Goal: Transaction & Acquisition: Subscribe to service/newsletter

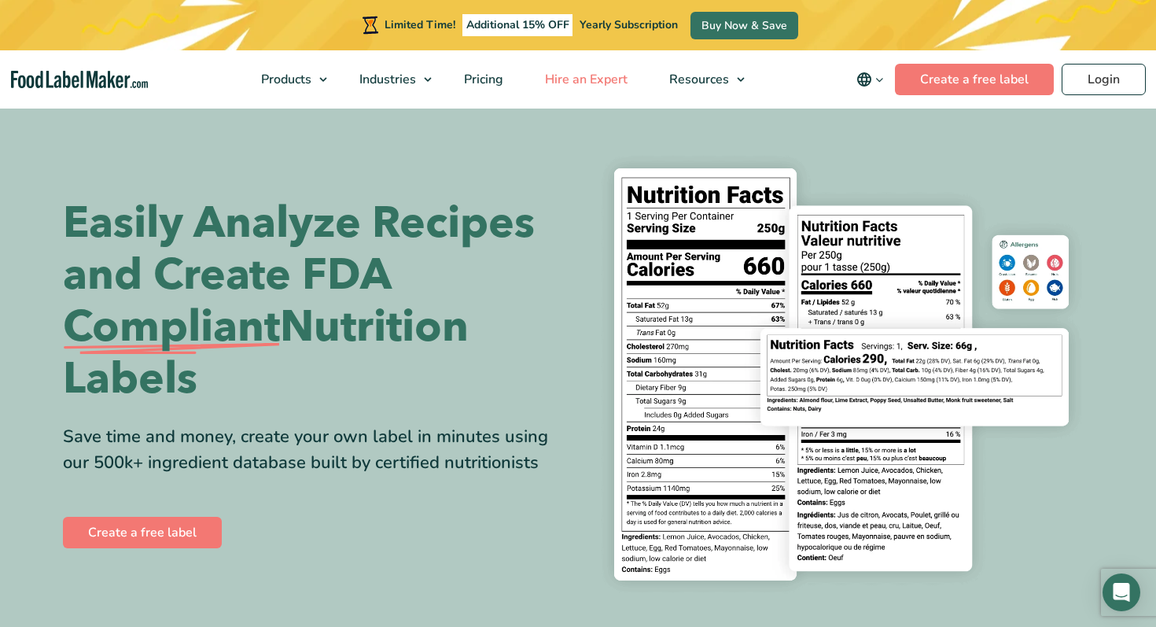
click at [582, 84] on span "Hire an Expert" at bounding box center [584, 79] width 89 height 17
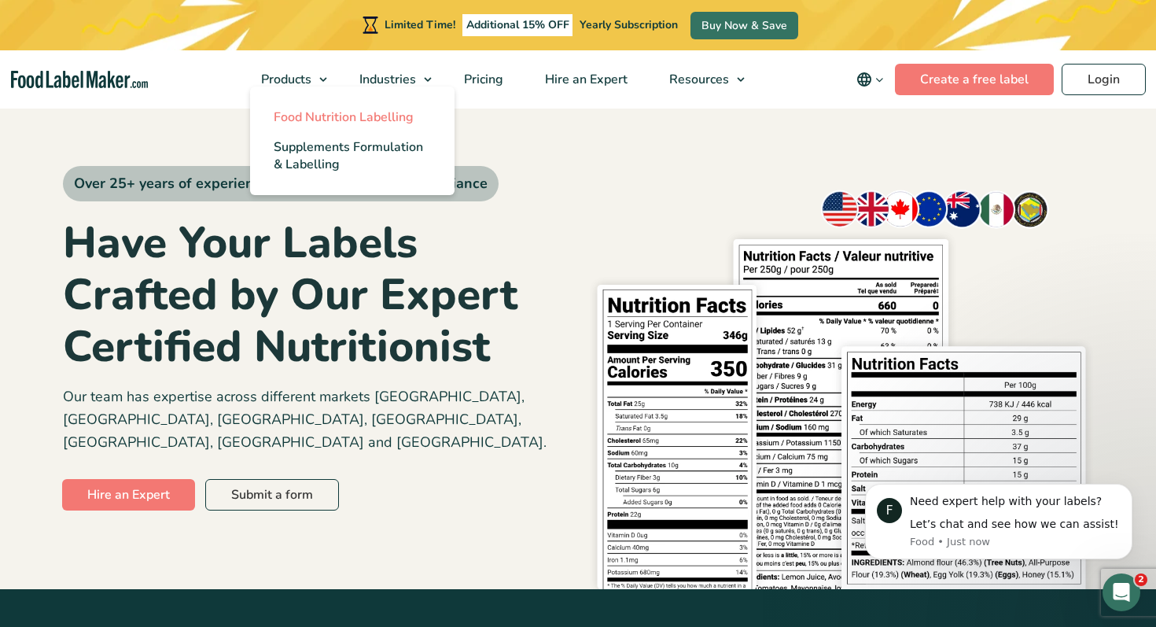
click at [318, 116] on span "Food Nutrition Labelling" at bounding box center [344, 117] width 140 height 17
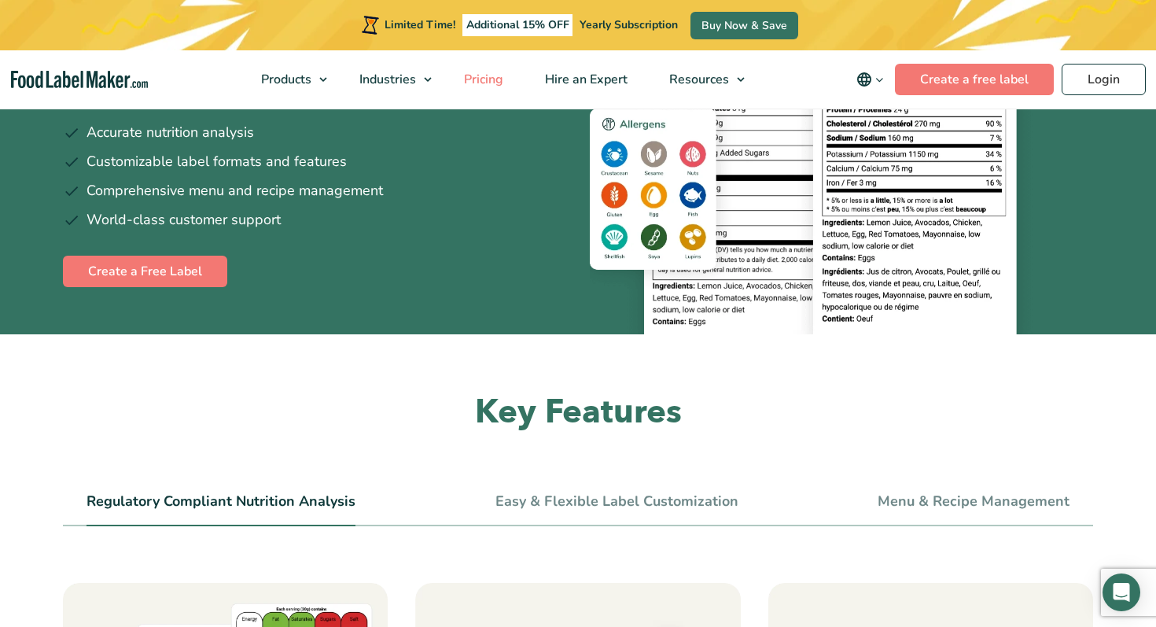
click at [489, 77] on span "Pricing" at bounding box center [482, 79] width 46 height 17
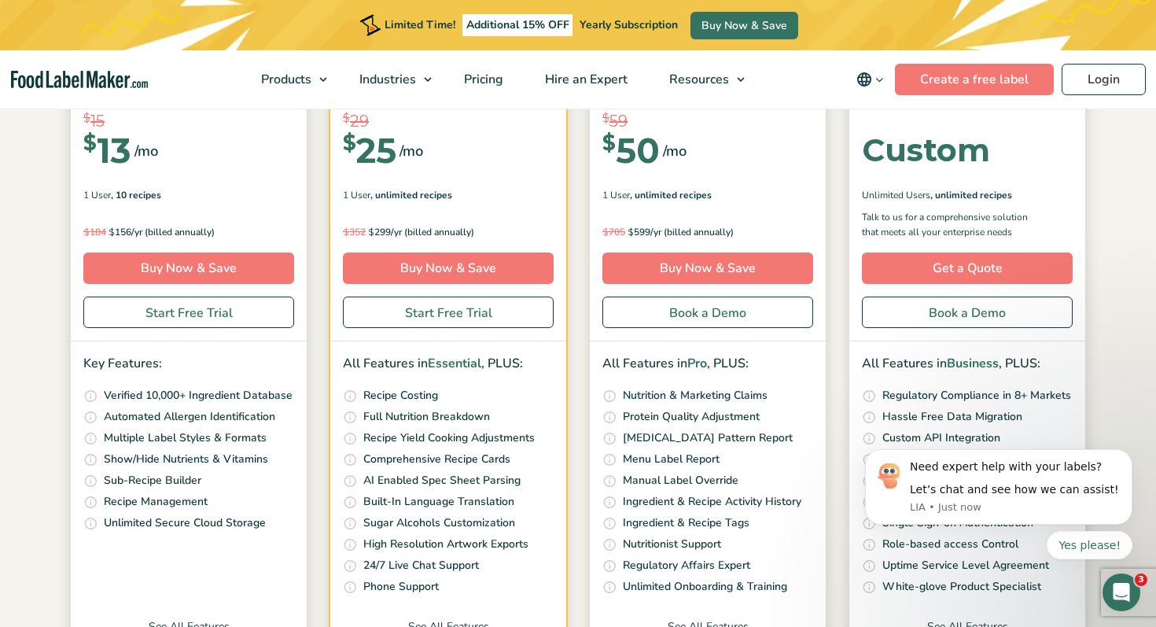
scroll to position [322, 0]
click at [1127, 455] on icon "Dismiss notification" at bounding box center [1128, 453] width 9 height 9
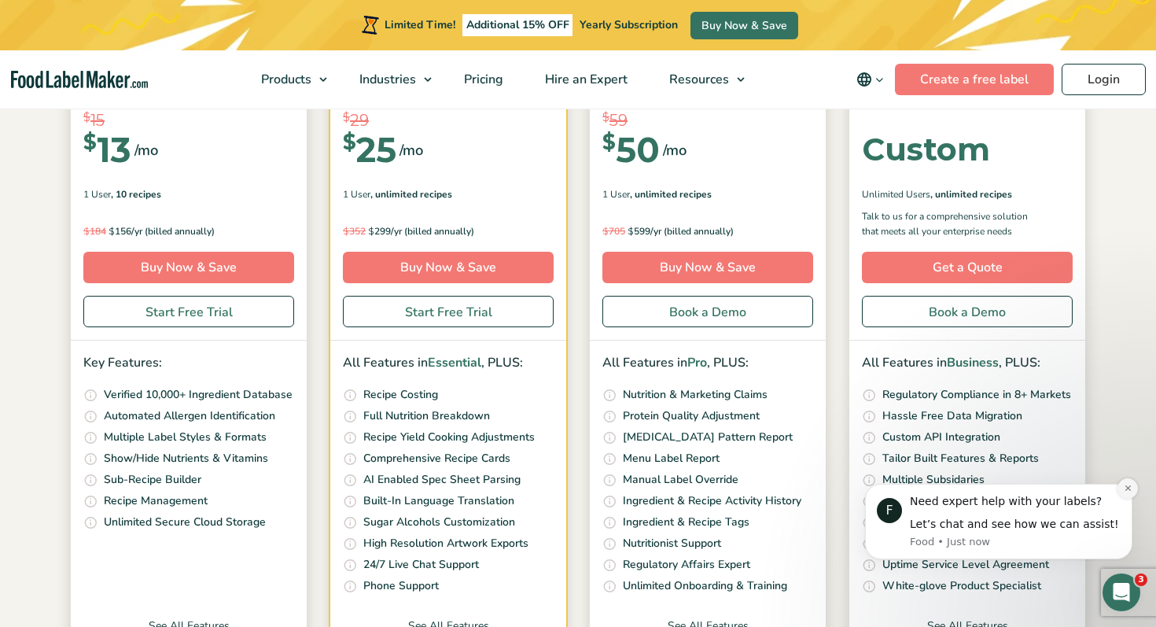
click at [1126, 492] on icon "Dismiss notification" at bounding box center [1128, 488] width 9 height 9
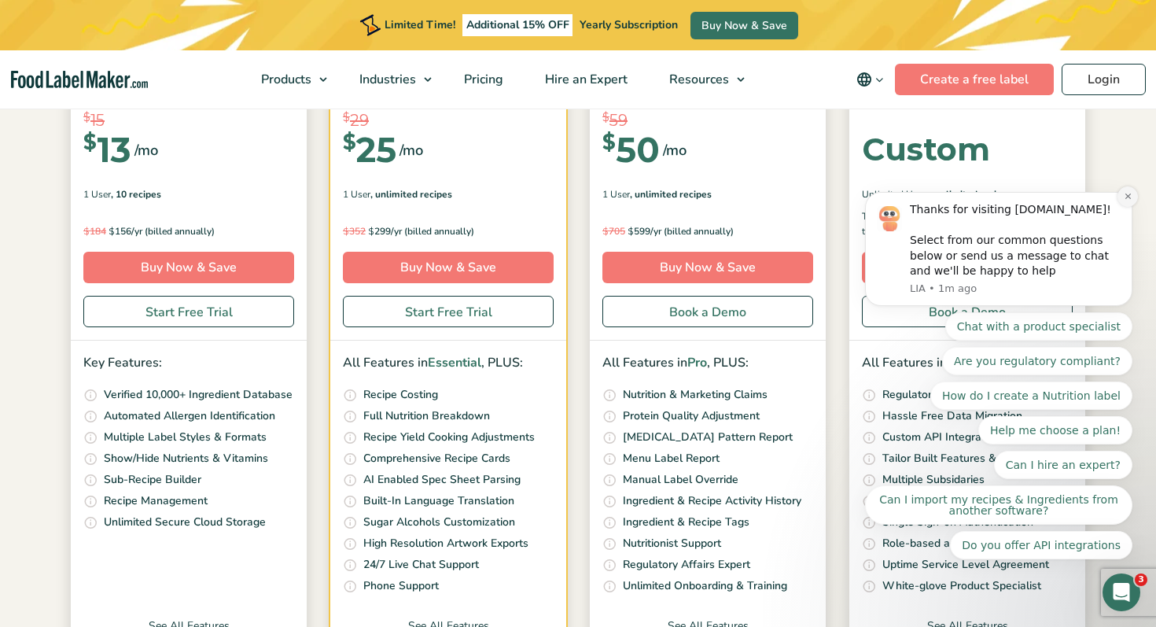
click at [1133, 200] on button "Dismiss notification" at bounding box center [1128, 196] width 20 height 20
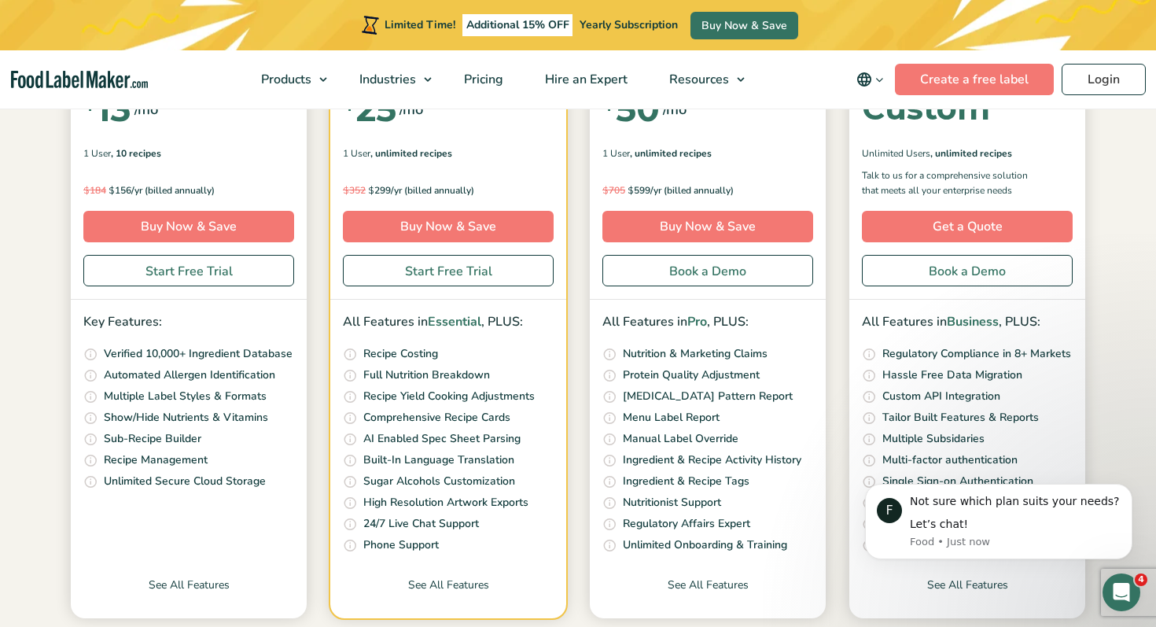
scroll to position [363, 0]
click at [1128, 493] on button "Dismiss notification" at bounding box center [1128, 488] width 20 height 20
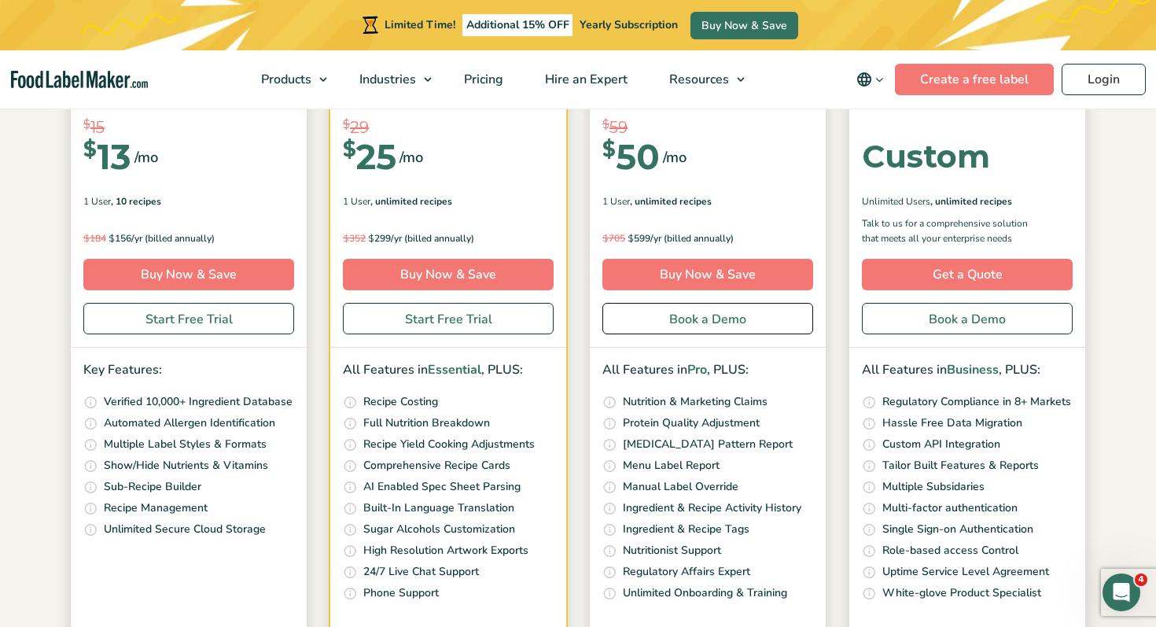
scroll to position [317, 0]
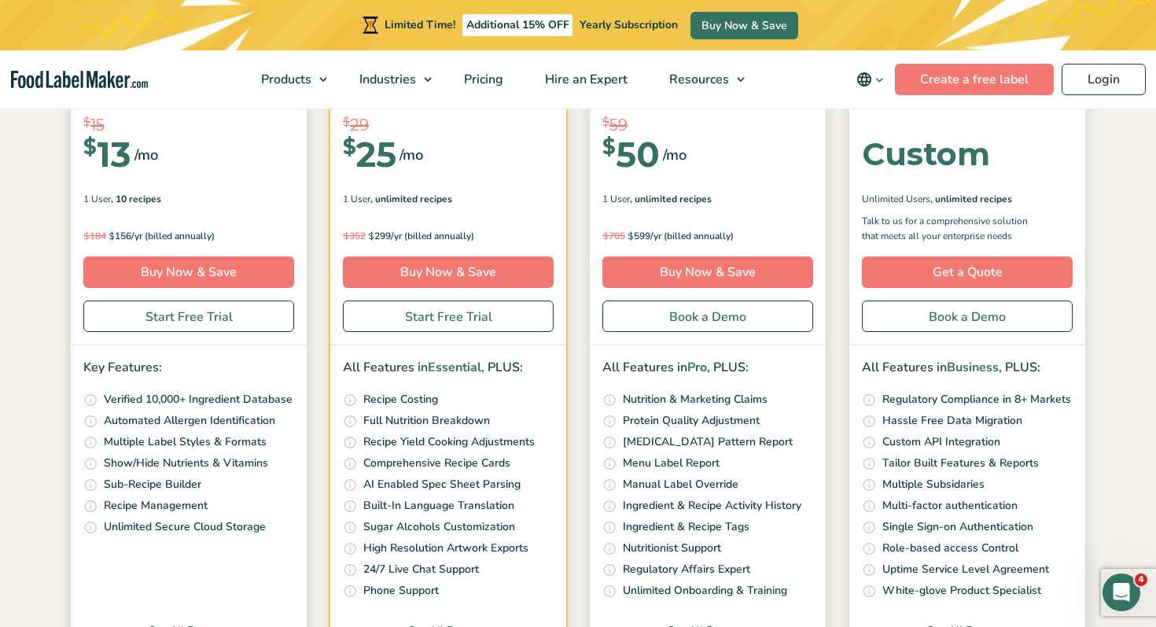
click at [46, 82] on img "main navigation" at bounding box center [79, 80] width 137 height 18
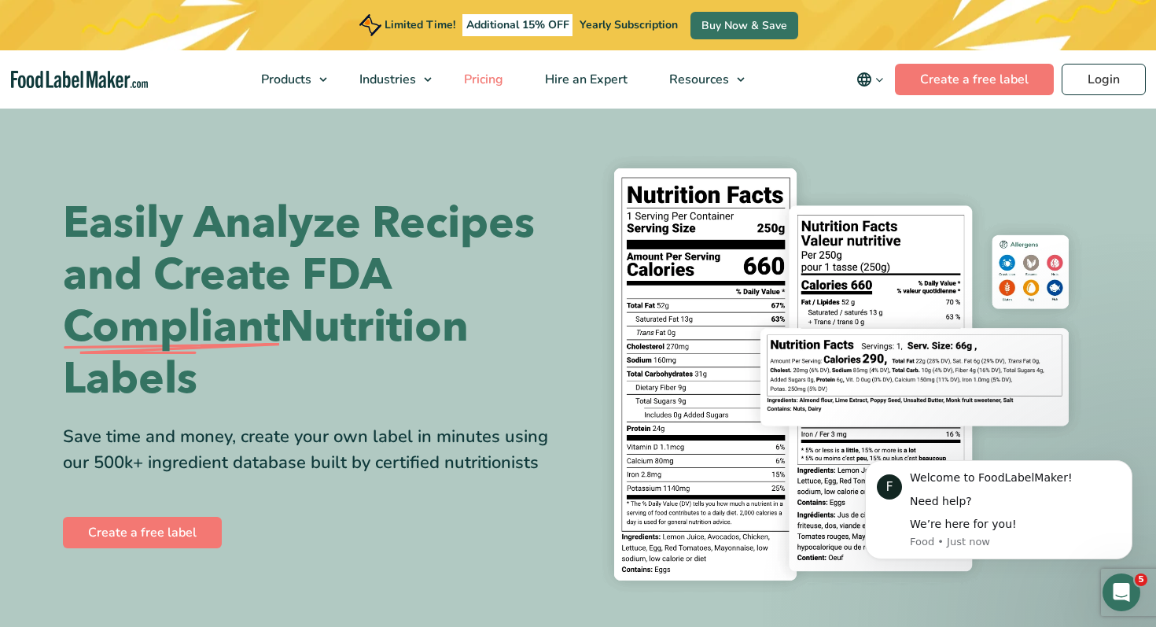
click at [483, 83] on span "Pricing" at bounding box center [482, 79] width 46 height 17
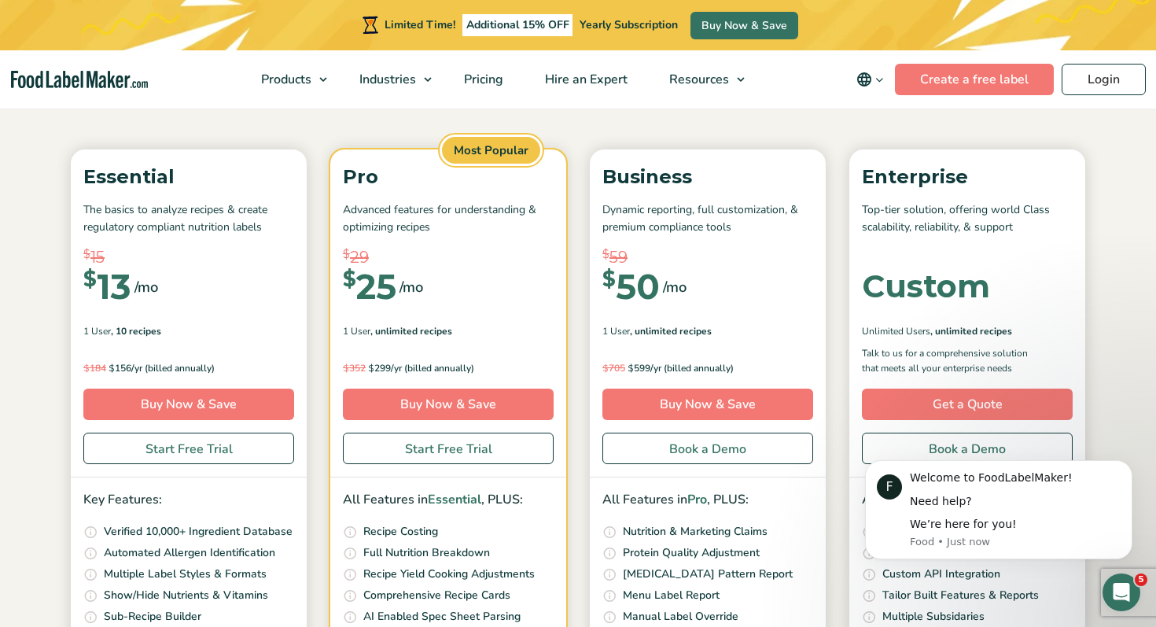
scroll to position [186, 0]
click at [691, 400] on link "Buy Now & Save" at bounding box center [708, 403] width 211 height 31
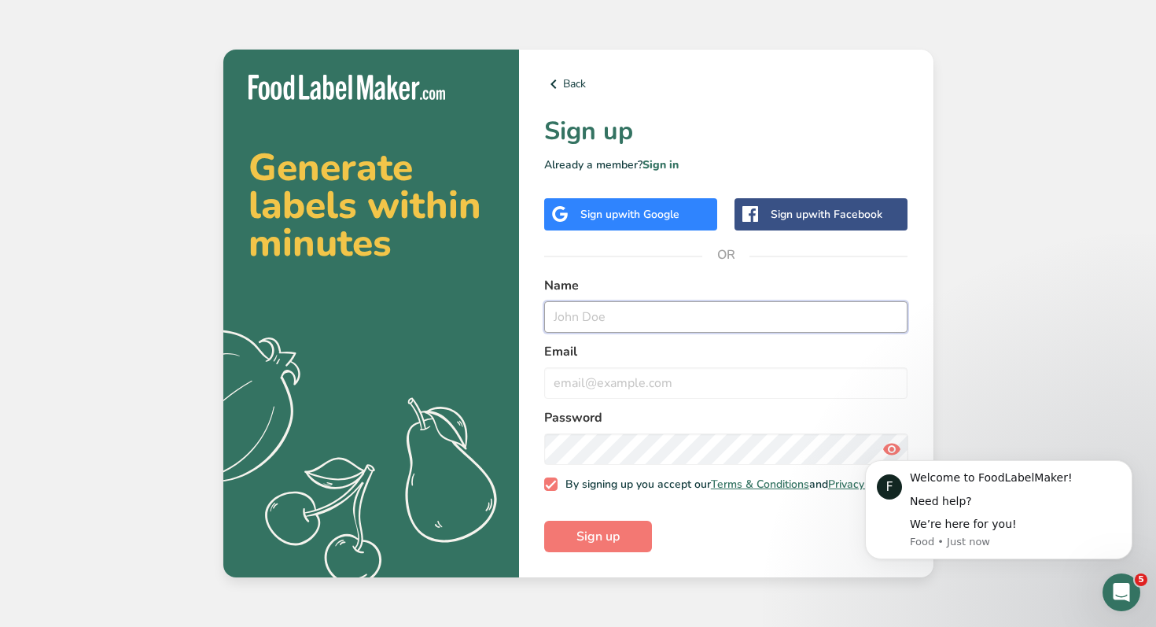
click at [618, 316] on input "text" at bounding box center [726, 316] width 364 height 31
type input "H"
type input "[PERSON_NAME]"
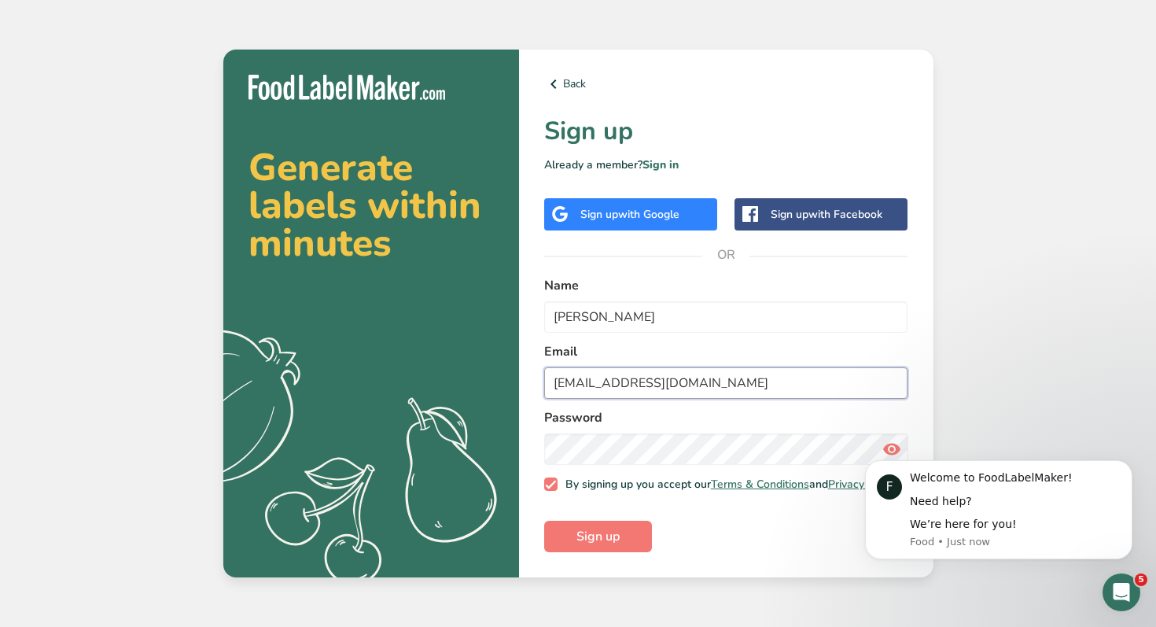
type input "[EMAIL_ADDRESS][DOMAIN_NAME]"
click at [890, 443] on body "F Welcome to FoodLabelMaker! Need help? We’re here for you! Food • 1m ago" at bounding box center [999, 510] width 302 height 135
click at [880, 451] on body "F Welcome to FoodLabelMaker! Need help? We’re here for you! Food • 1m ago" at bounding box center [999, 510] width 302 height 135
click at [886, 443] on body "F Welcome to FoodLabelMaker! Need help? We’re here for you! Food • 1m ago" at bounding box center [999, 510] width 302 height 135
click html "F Welcome to FoodLabelMaker! Need help? We’re here for you! Food • 1m ago"
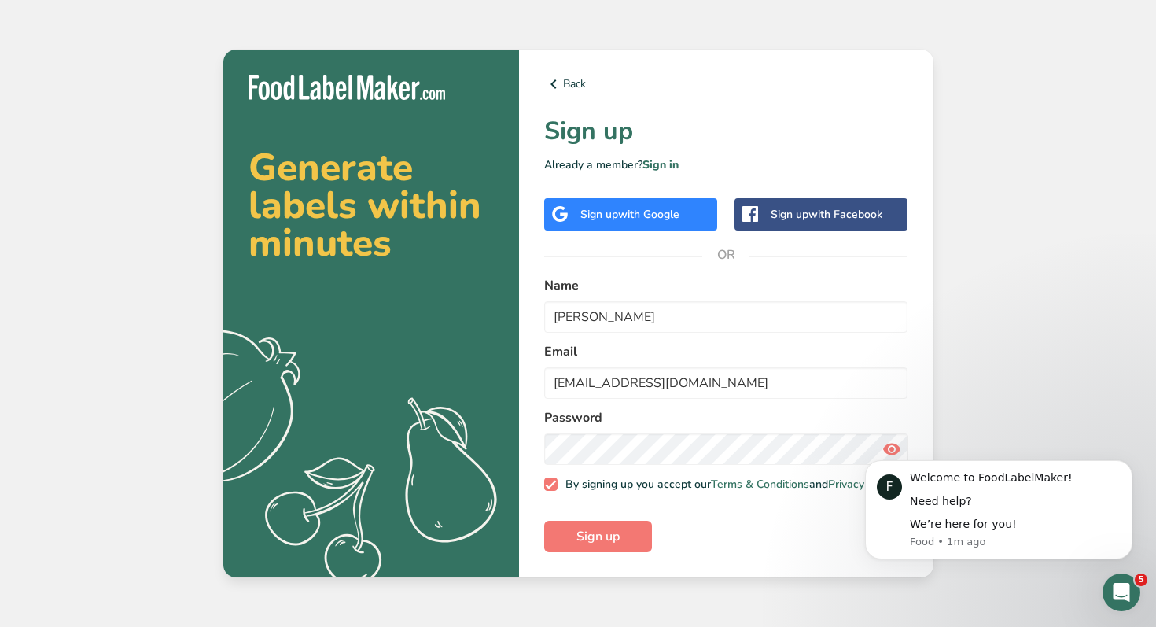
click at [886, 447] on body "F Welcome to FoodLabelMaker! Need help? We’re here for you! Food • 1m ago" at bounding box center [999, 510] width 302 height 135
click at [599, 544] on span "Sign up" at bounding box center [598, 536] width 43 height 19
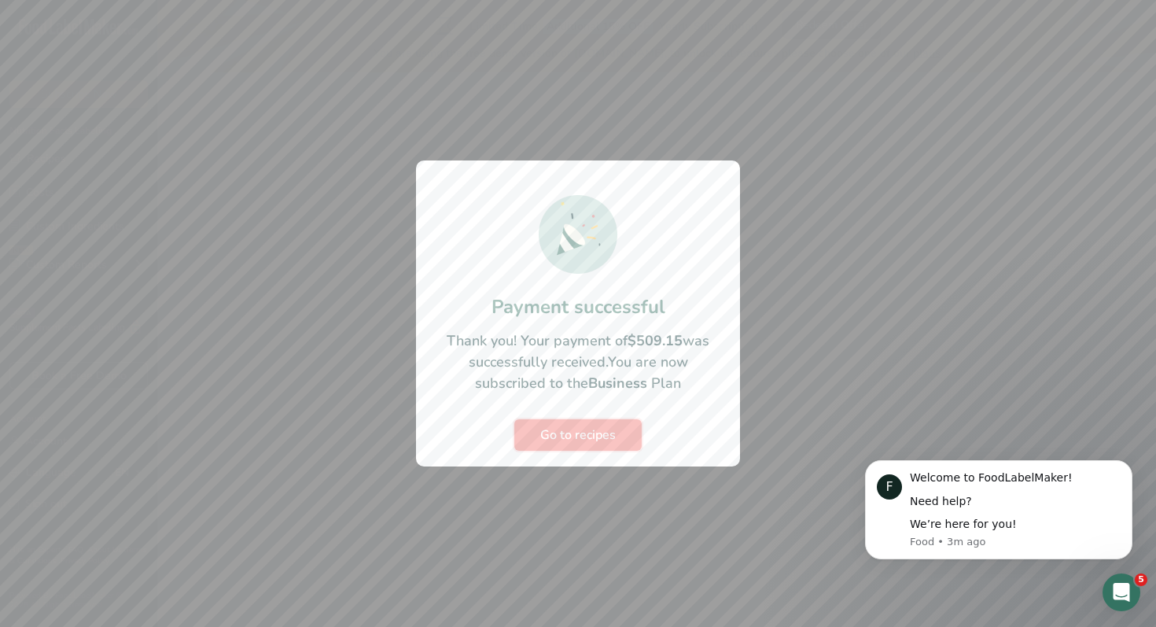
click at [573, 441] on span "Go to recipes" at bounding box center [578, 435] width 76 height 19
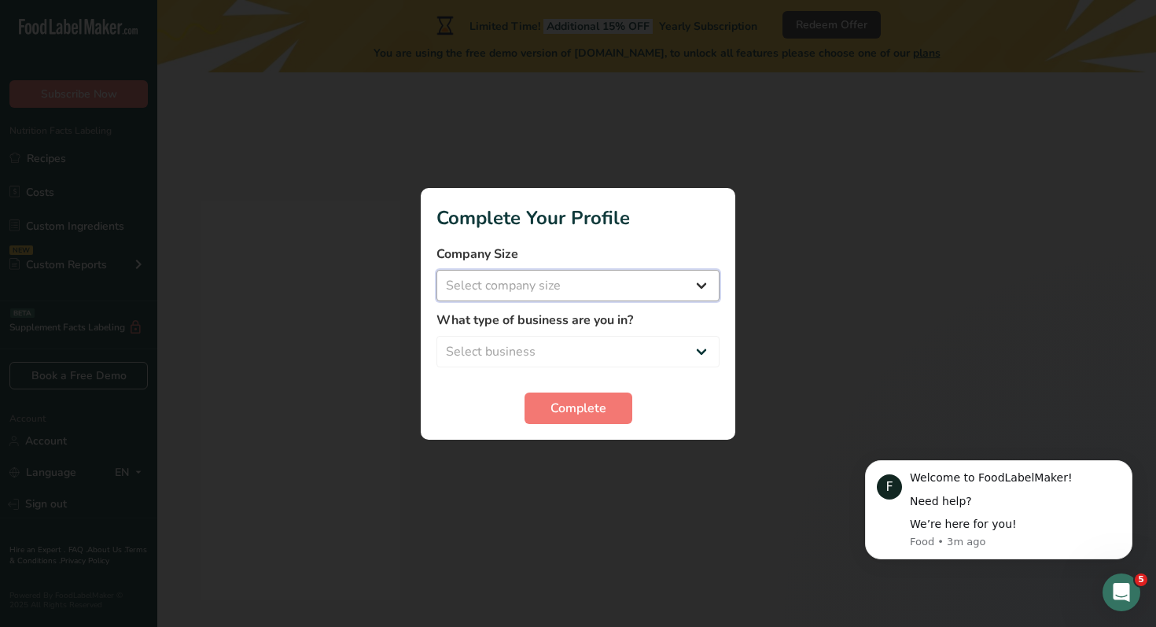
click at [525, 286] on select "Select company size Fewer than 10 Employees 10 to 50 Employees 51 to 500 Employ…" at bounding box center [578, 285] width 283 height 31
select select "2"
click at [437, 270] on select "Select company size Fewer than 10 Employees 10 to 50 Employees 51 to 500 Employ…" at bounding box center [578, 285] width 283 height 31
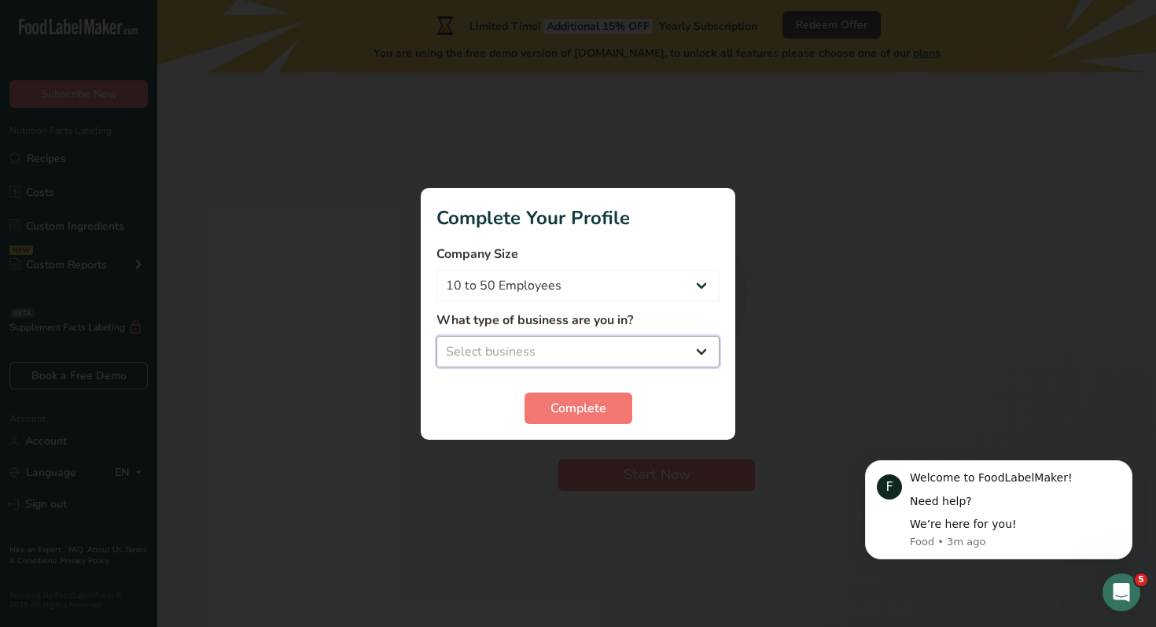
click at [573, 347] on select "Select business Packaged Food Manufacturer Restaurant & Cafe Bakery Meal Plans …" at bounding box center [578, 351] width 283 height 31
select select "8"
click at [437, 336] on select "Select business Packaged Food Manufacturer Restaurant & Cafe Bakery Meal Plans …" at bounding box center [578, 351] width 283 height 31
click at [572, 405] on span "Complete" at bounding box center [579, 408] width 56 height 19
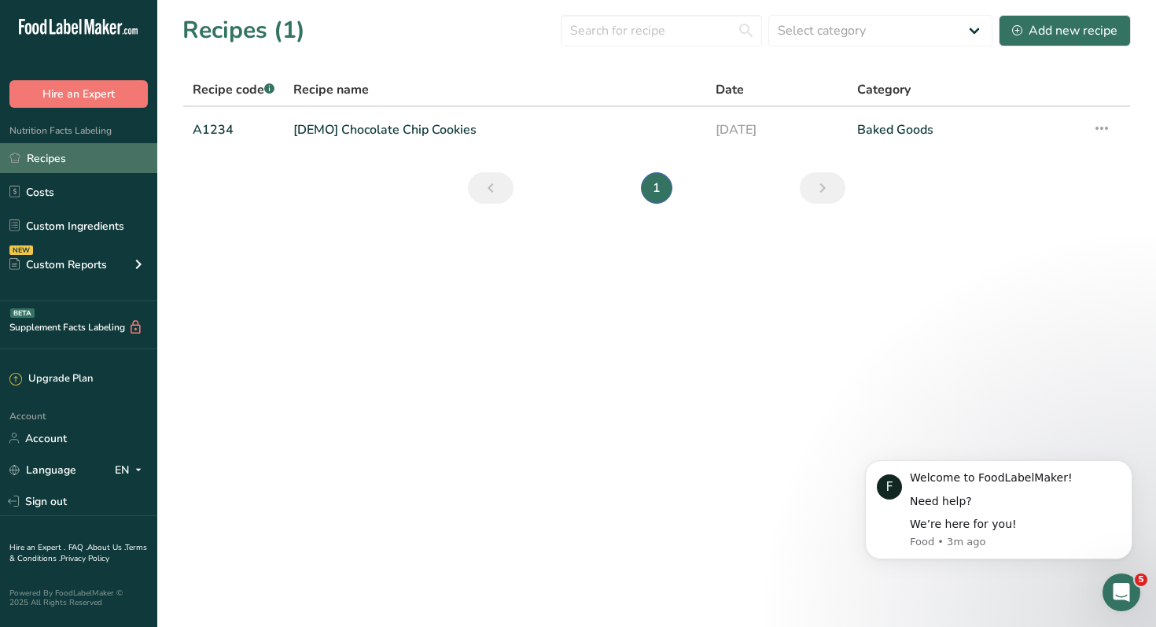
click at [33, 148] on link "Recipes" at bounding box center [78, 158] width 157 height 30
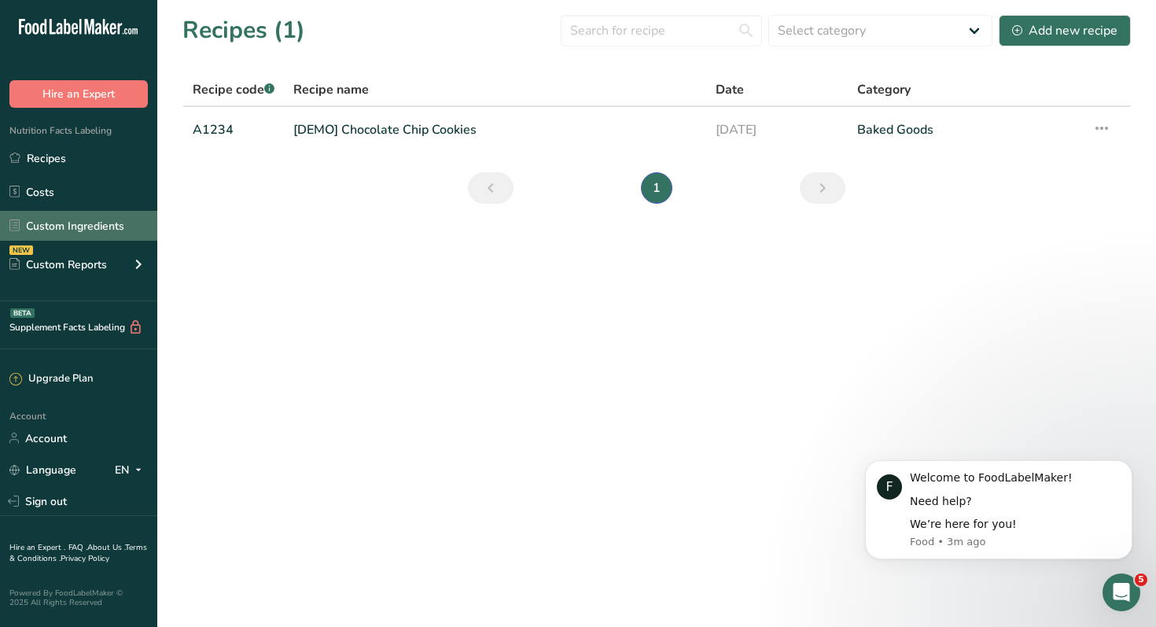
click at [72, 228] on link "Custom Ingredients" at bounding box center [78, 226] width 157 height 30
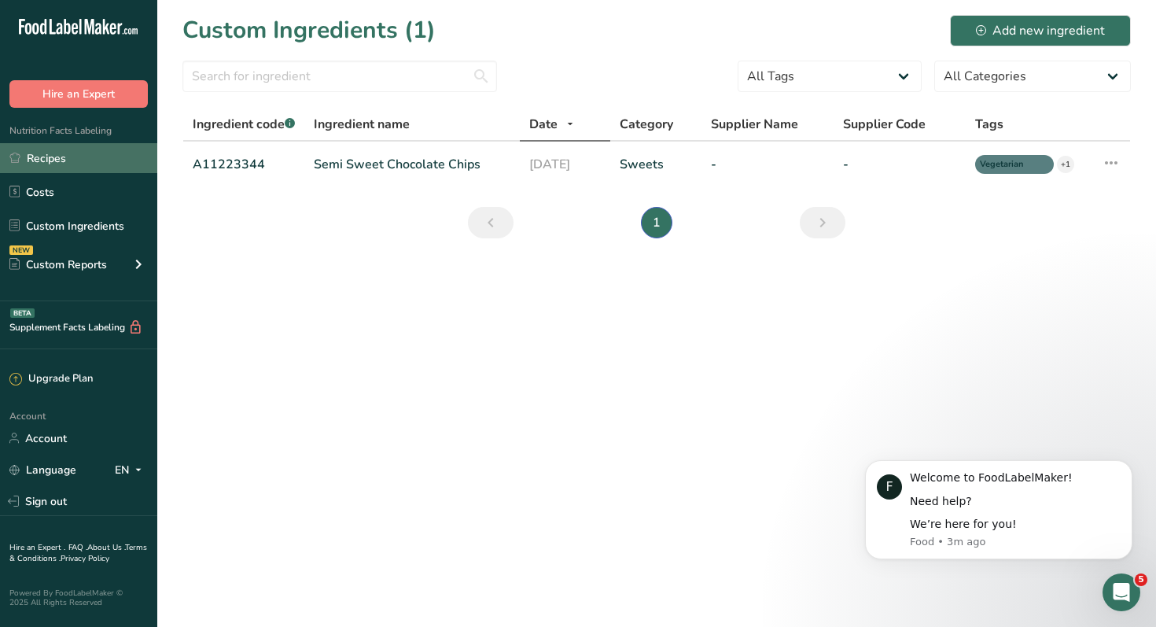
click at [55, 156] on link "Recipes" at bounding box center [78, 158] width 157 height 30
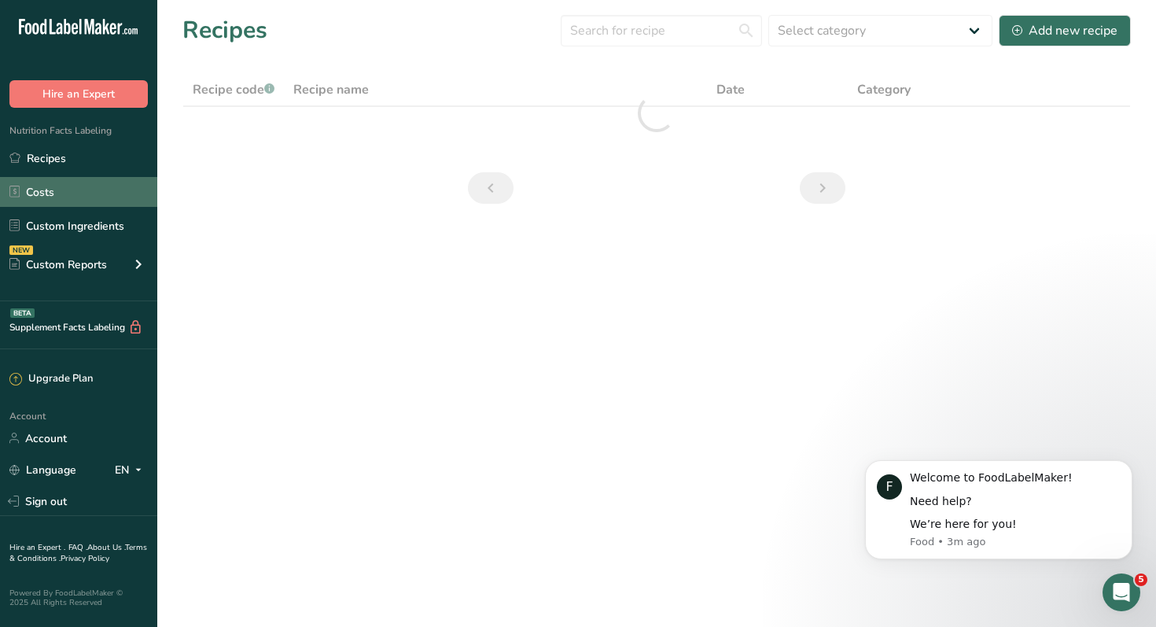
click at [50, 188] on link "Costs" at bounding box center [78, 192] width 157 height 30
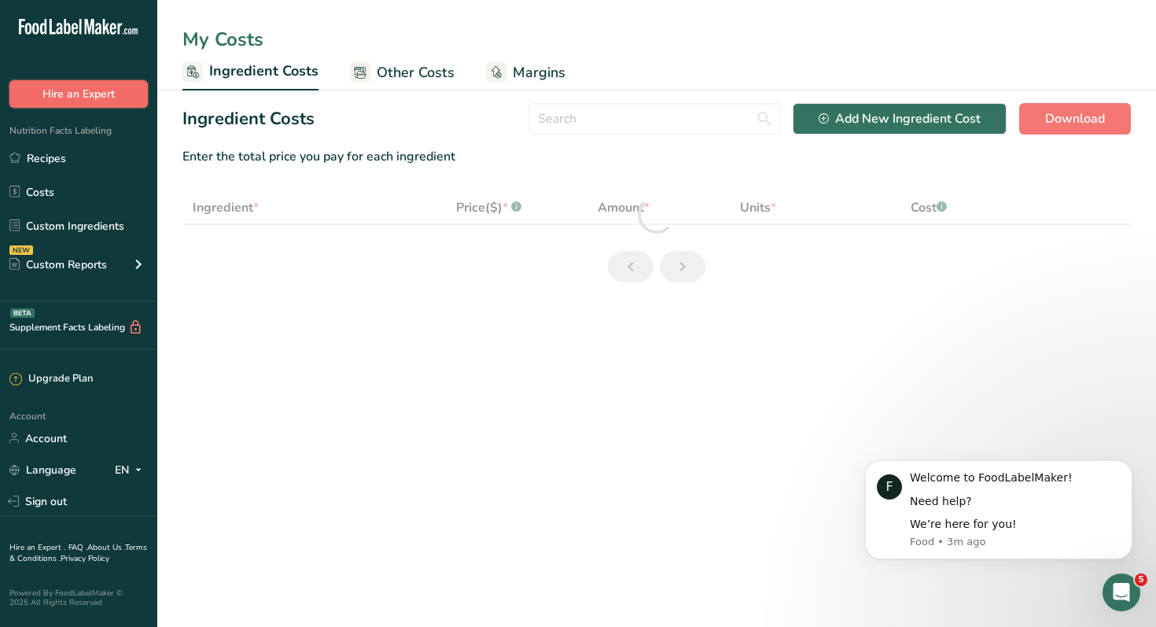
click at [73, 97] on button "Hire an Expert" at bounding box center [78, 94] width 138 height 28
select select "1"
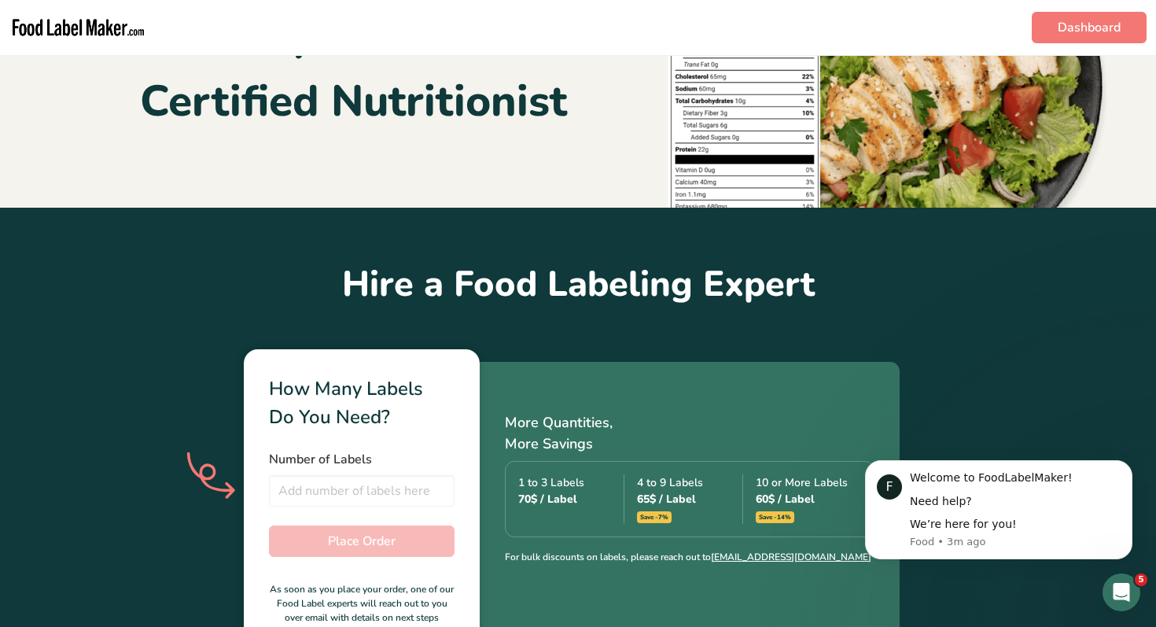
scroll to position [162, 0]
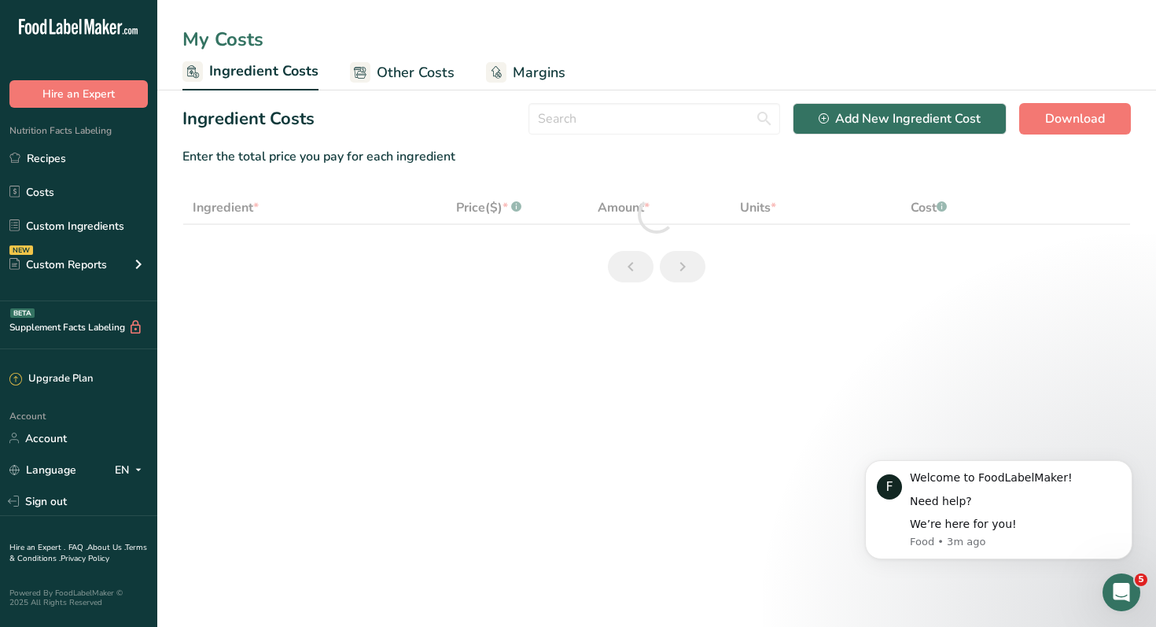
select select "1"
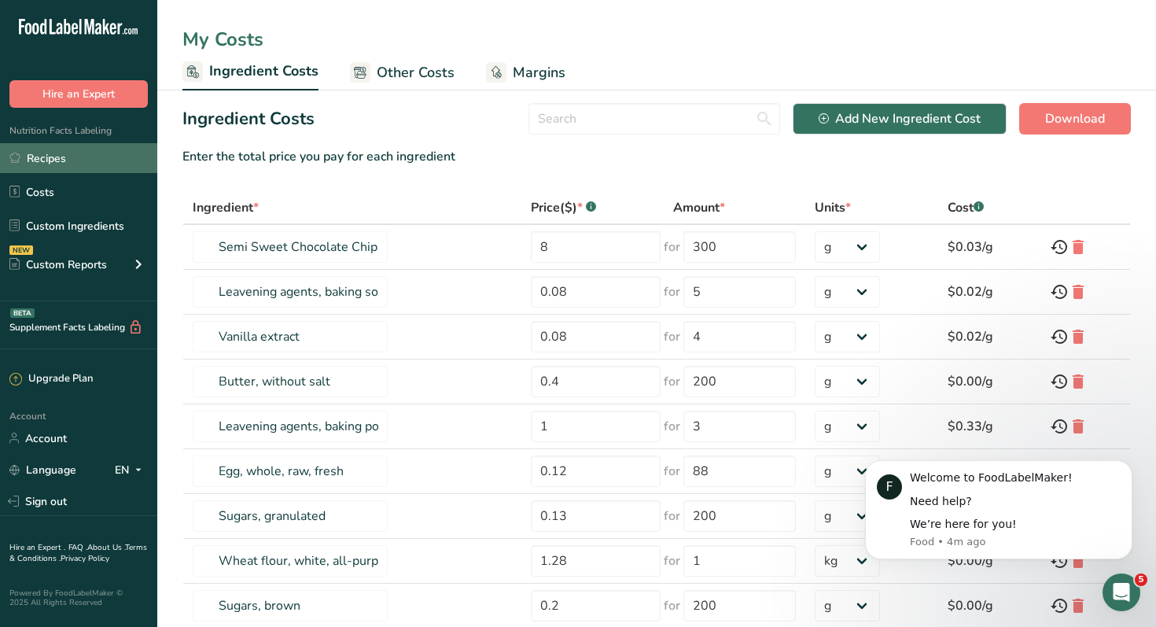
click at [46, 162] on link "Recipes" at bounding box center [78, 158] width 157 height 30
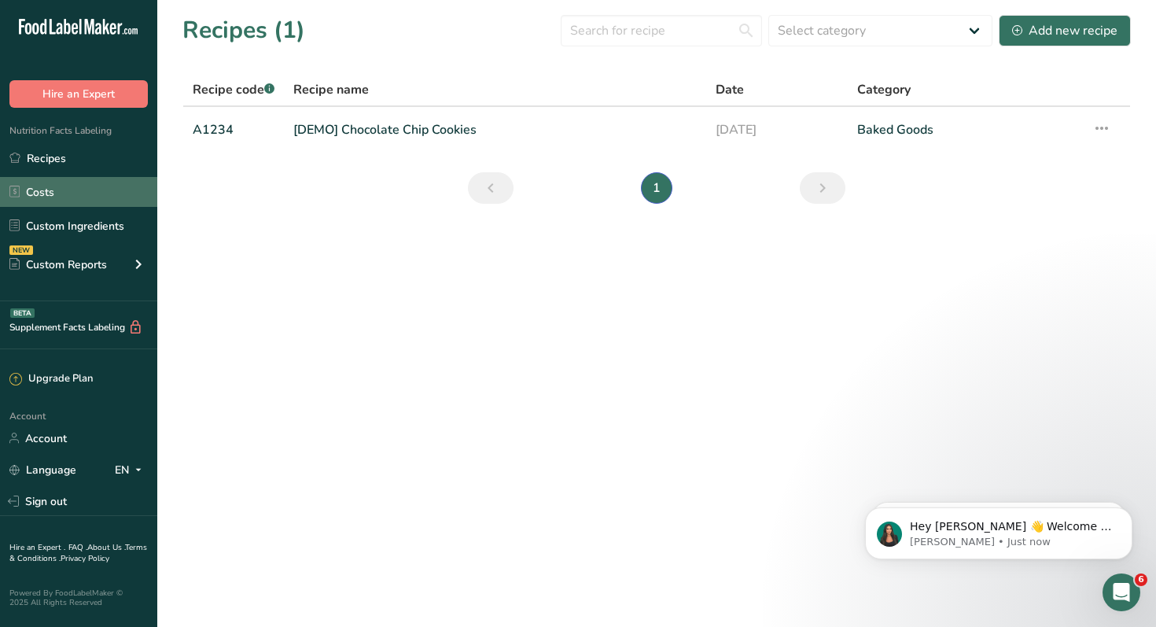
click at [58, 191] on link "Costs" at bounding box center [78, 192] width 157 height 30
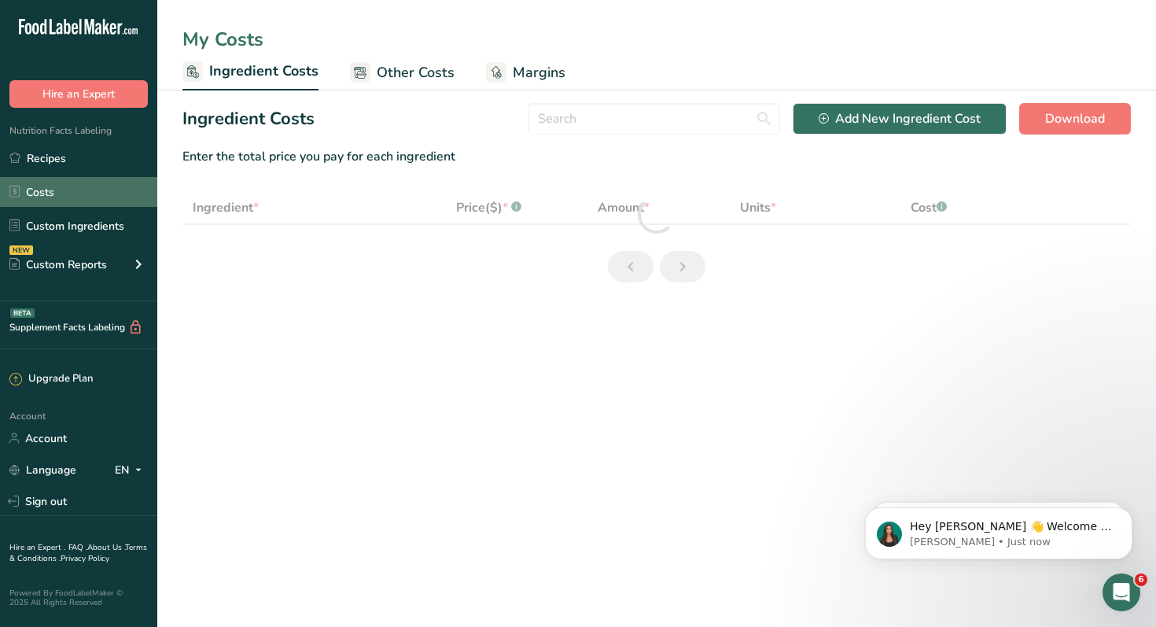
select select "1"
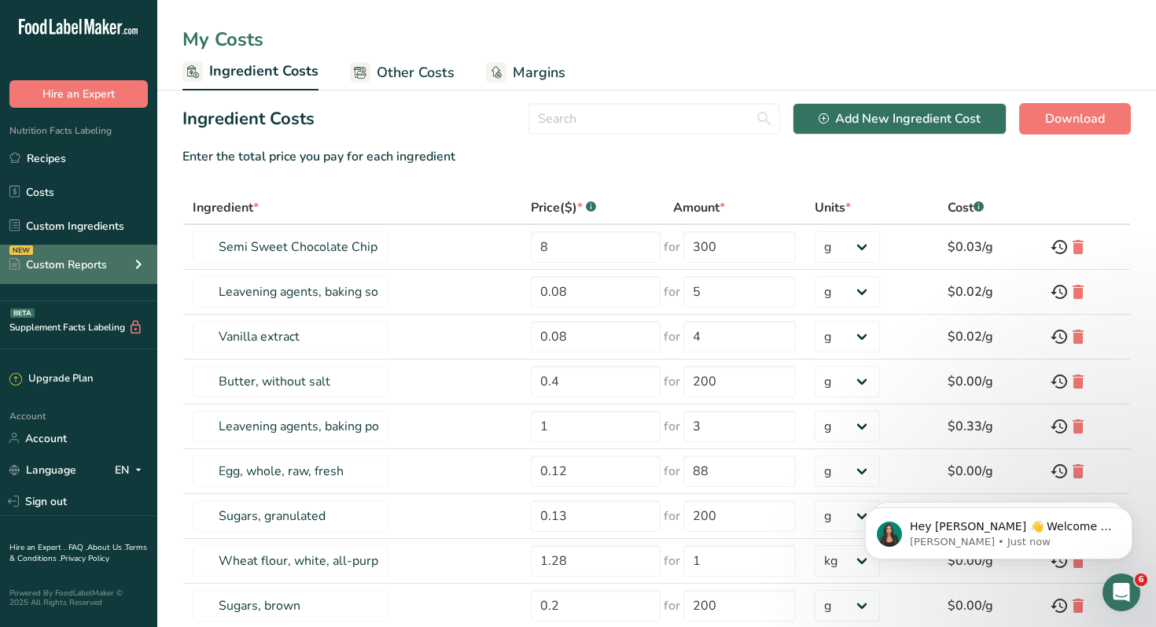
click at [66, 267] on div "Custom Reports" at bounding box center [58, 264] width 98 height 17
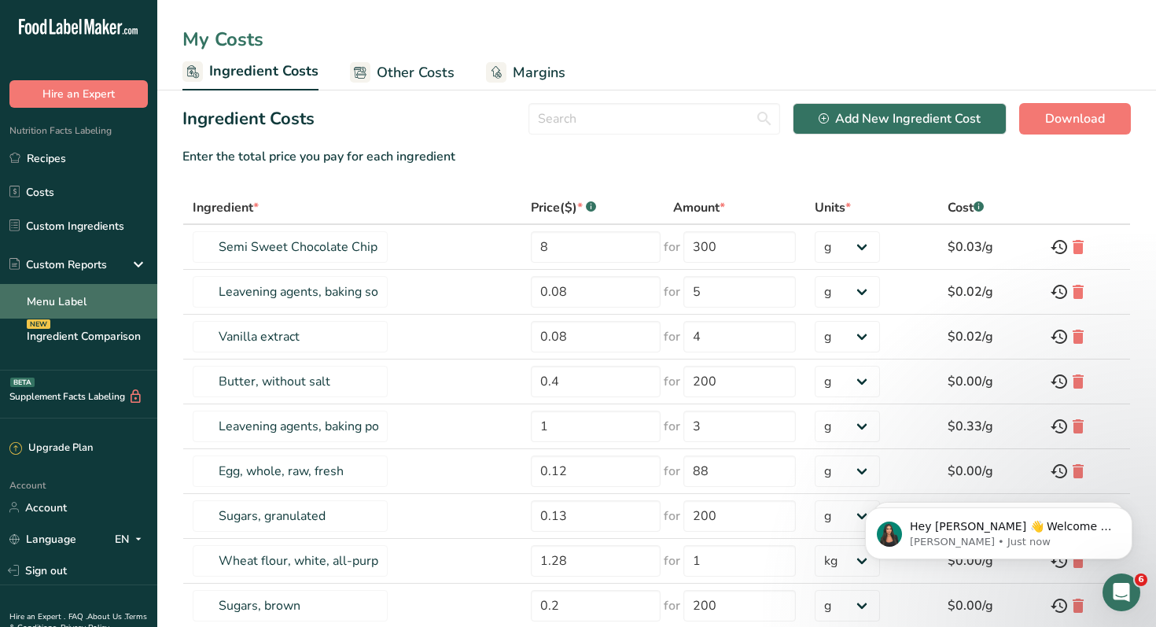
click at [68, 300] on link "Menu Label" at bounding box center [78, 301] width 157 height 35
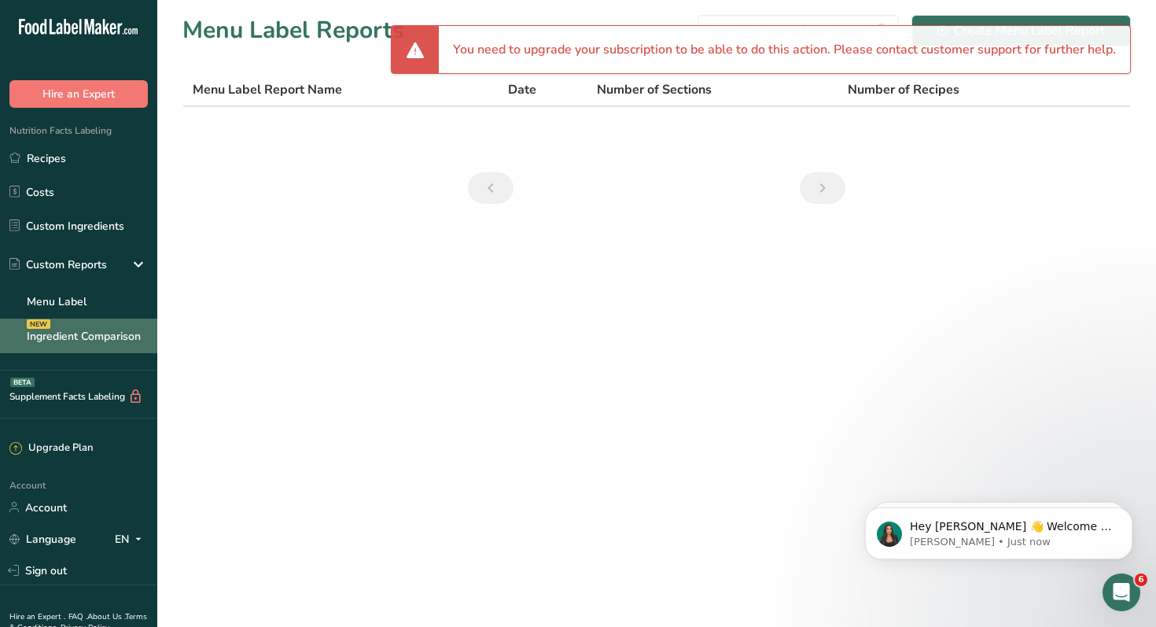
click at [72, 326] on link "Ingredient Comparison NEW" at bounding box center [78, 336] width 157 height 35
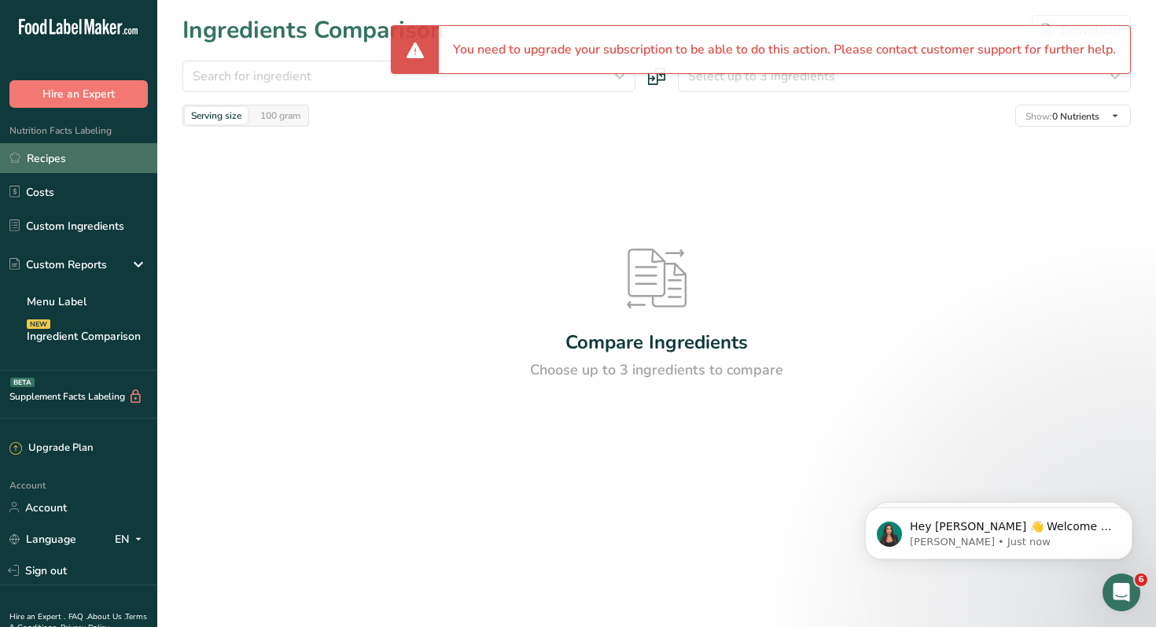
click at [53, 163] on link "Recipes" at bounding box center [78, 158] width 157 height 30
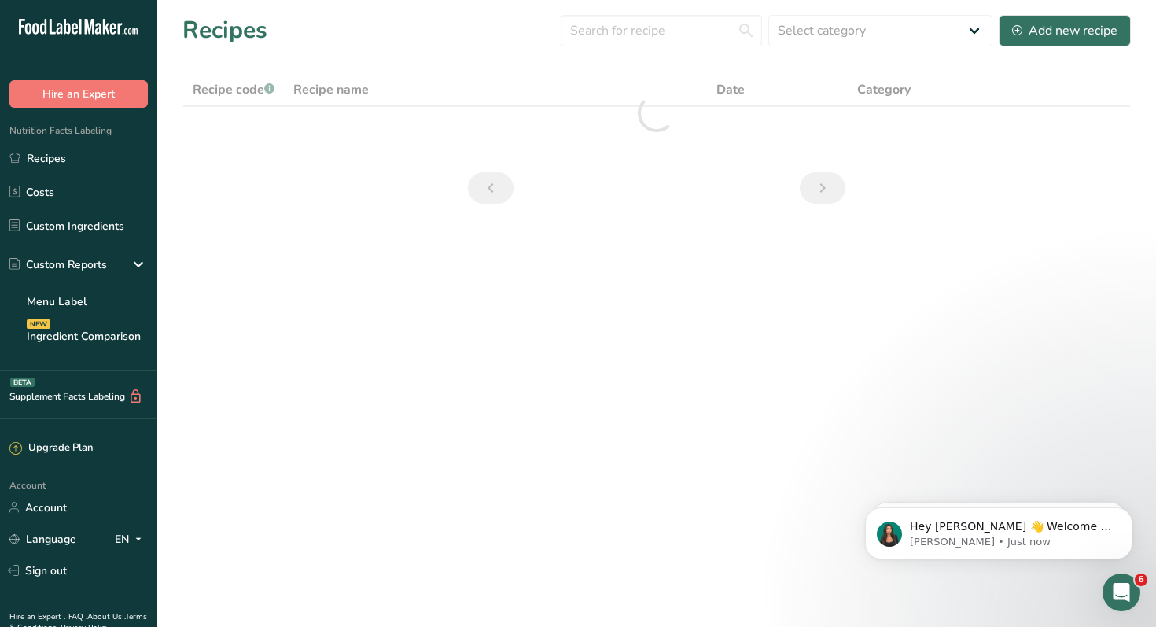
click at [59, 38] on icon ".a-20{fill:#fff;}" at bounding box center [95, 31] width 153 height 24
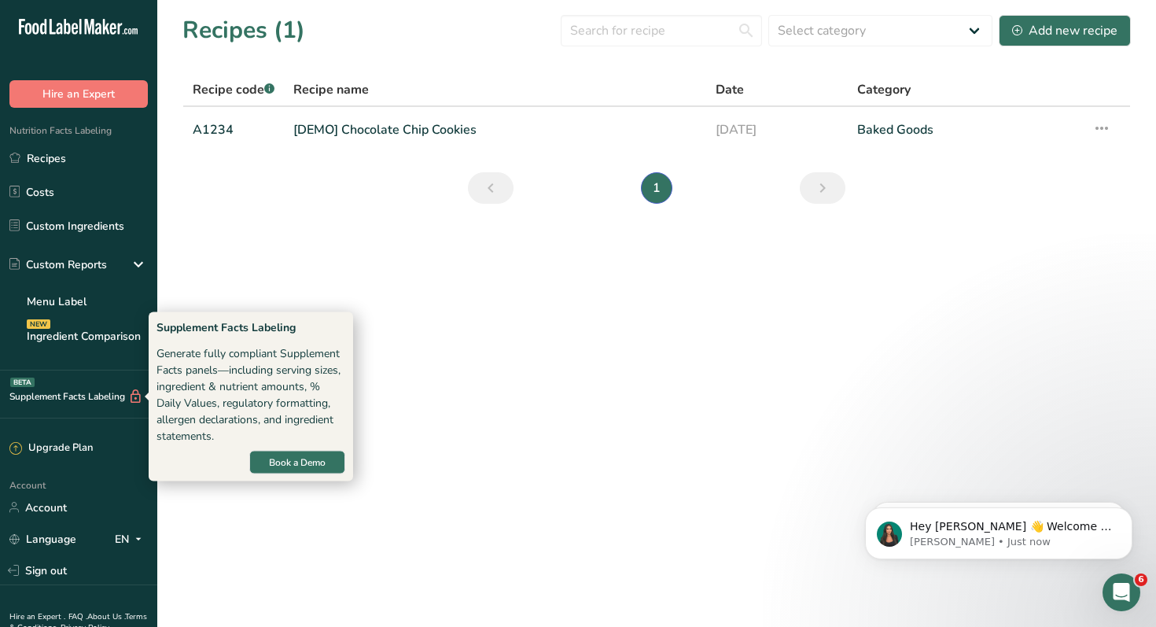
scroll to position [61, 0]
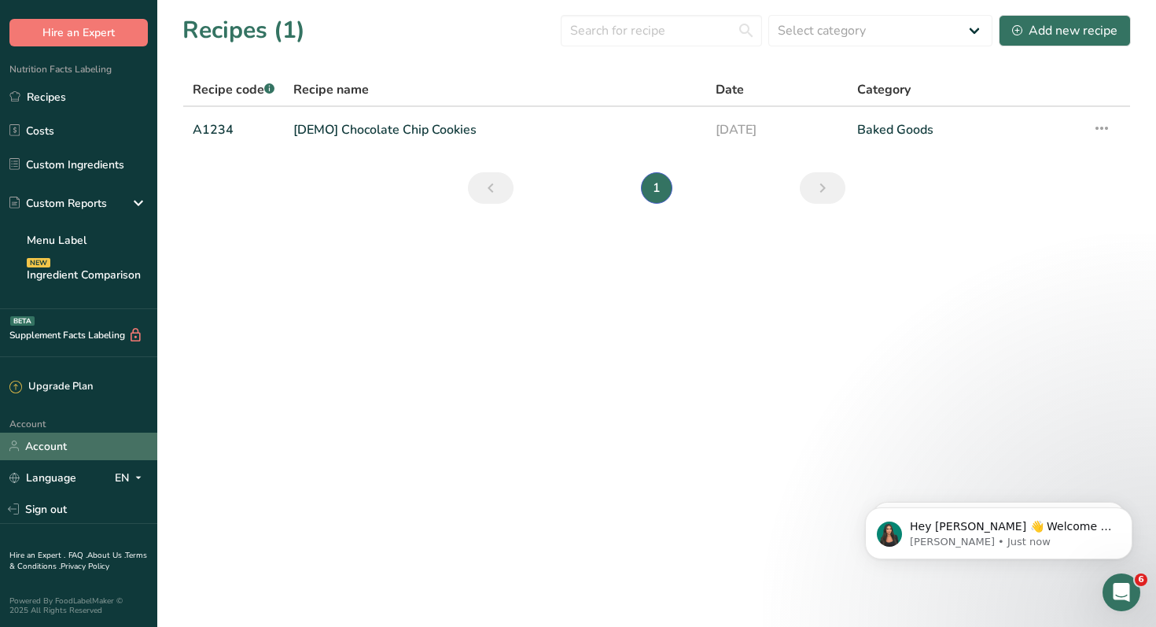
click at [50, 454] on link "Account" at bounding box center [78, 447] width 157 height 28
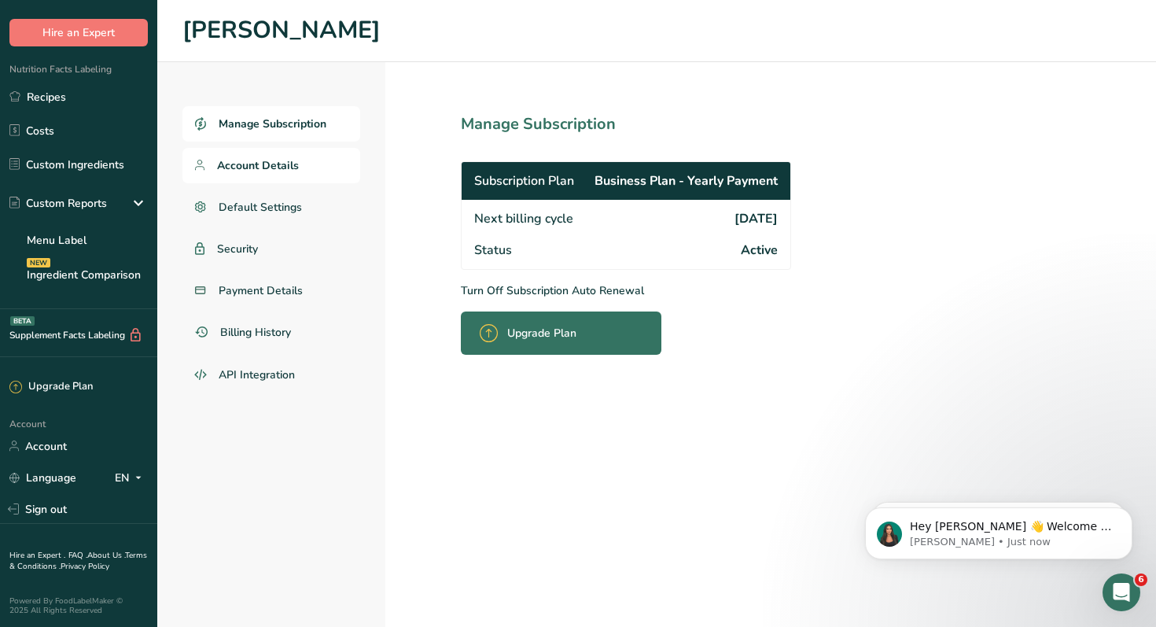
click at [256, 174] on link "Account Details" at bounding box center [271, 165] width 178 height 35
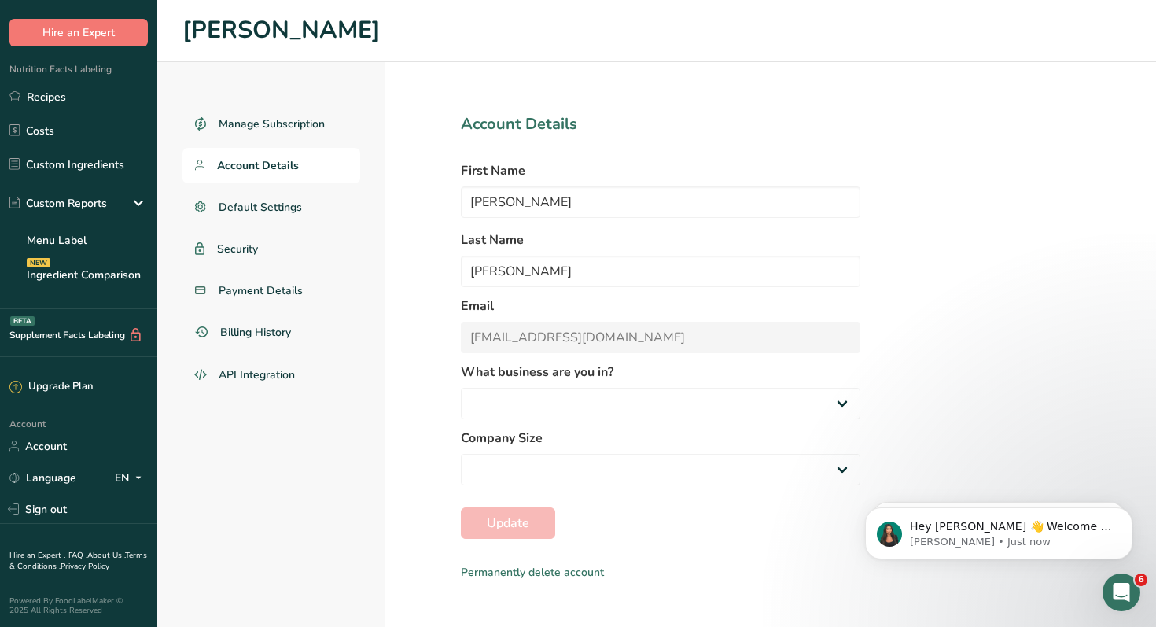
select select "8"
select select "2"
click at [260, 367] on span "API Integration" at bounding box center [257, 375] width 77 height 17
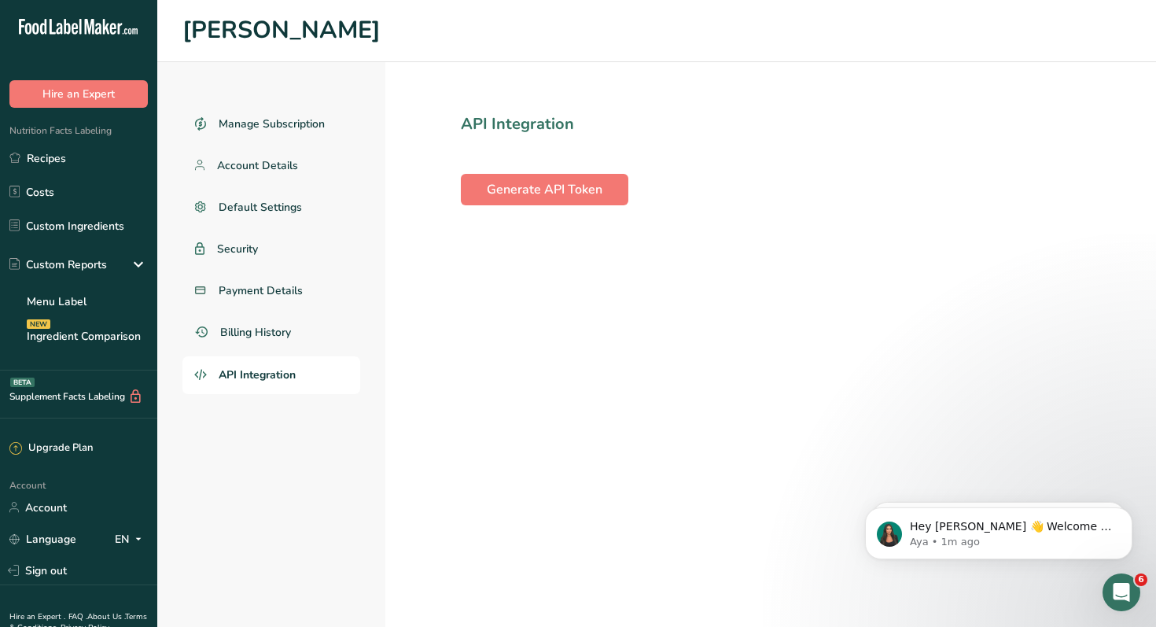
click at [61, 24] on icon at bounding box center [60, 29] width 6 height 12
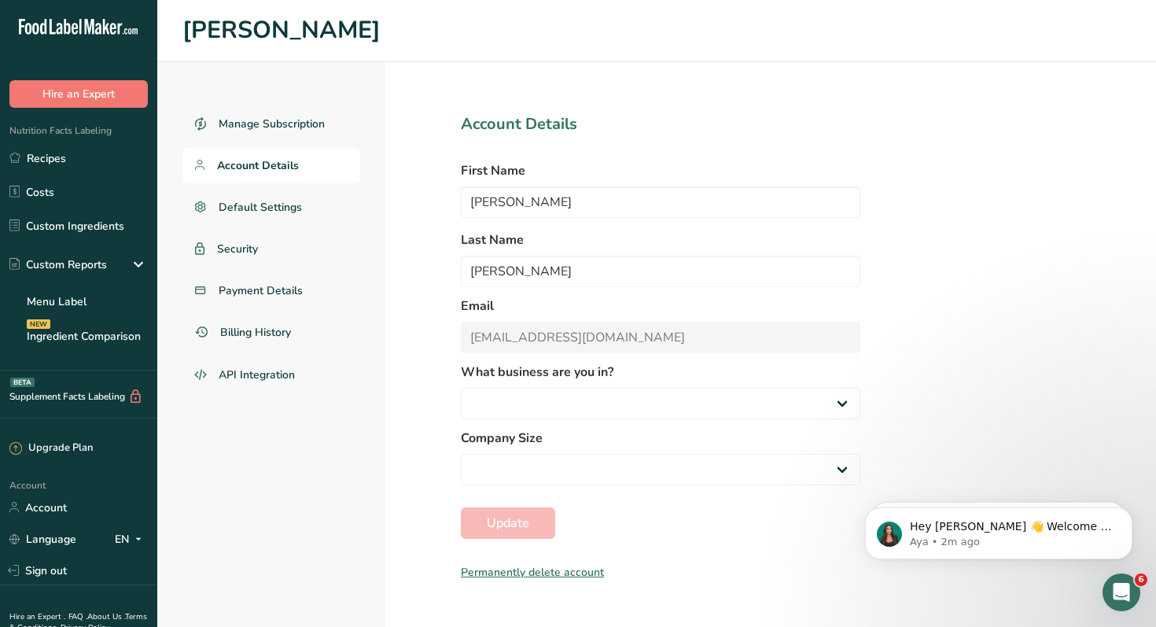
select select
select select "8"
select select "2"
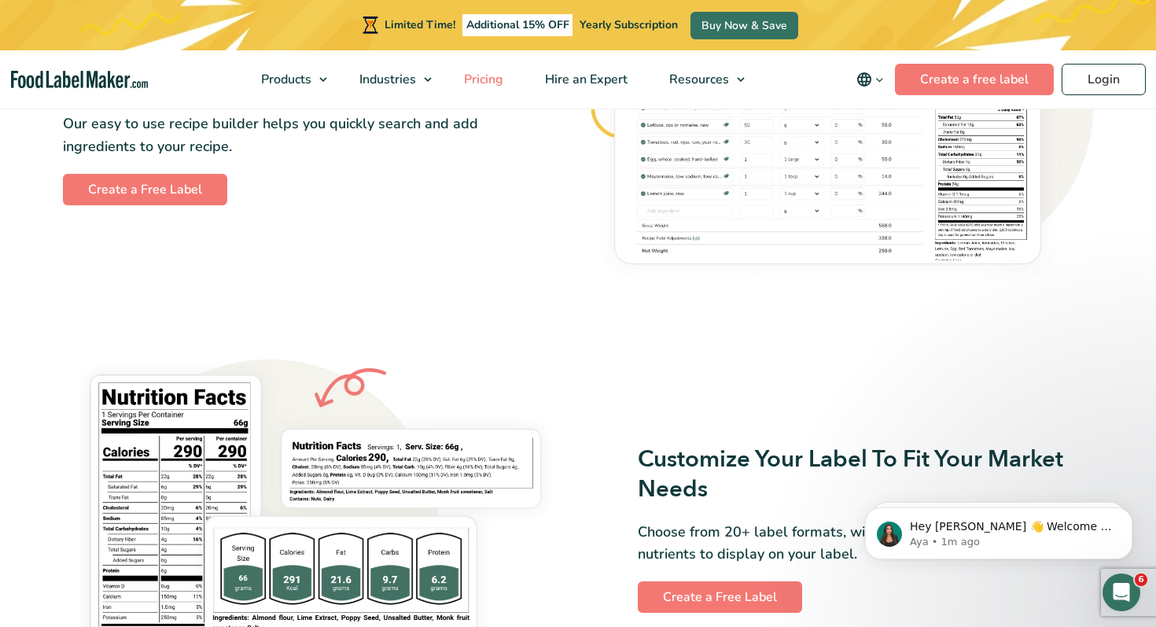
click at [485, 82] on span "Pricing" at bounding box center [482, 79] width 46 height 17
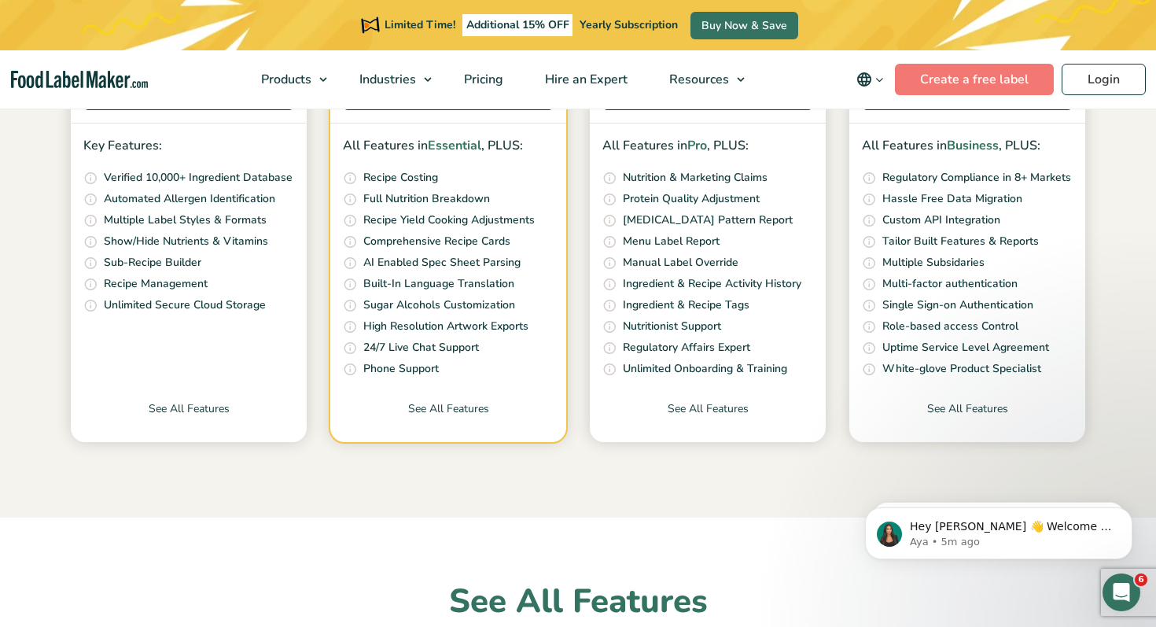
scroll to position [651, 0]
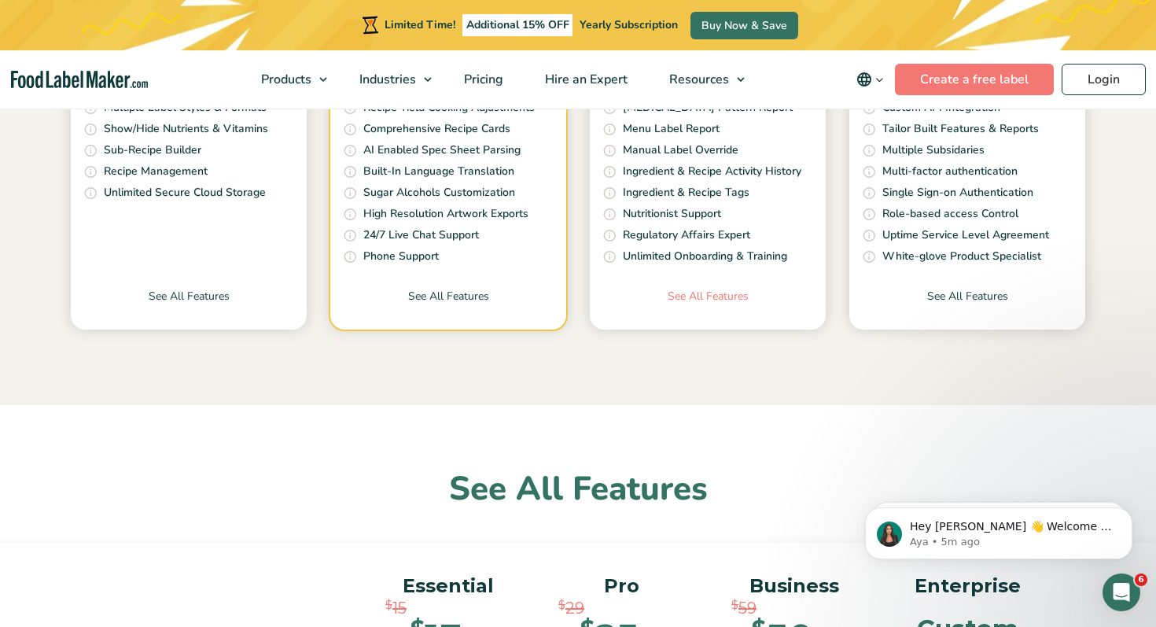
click at [713, 304] on link "See All Features" at bounding box center [708, 309] width 236 height 42
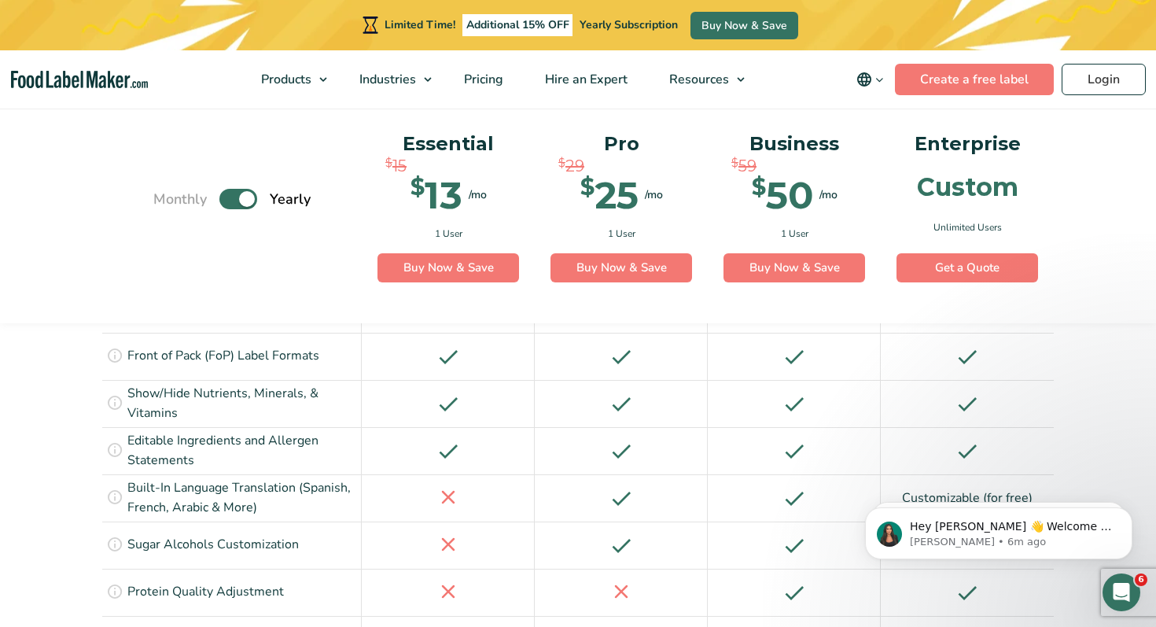
scroll to position [1782, 0]
click at [115, 489] on icon at bounding box center [114, 497] width 17 height 17
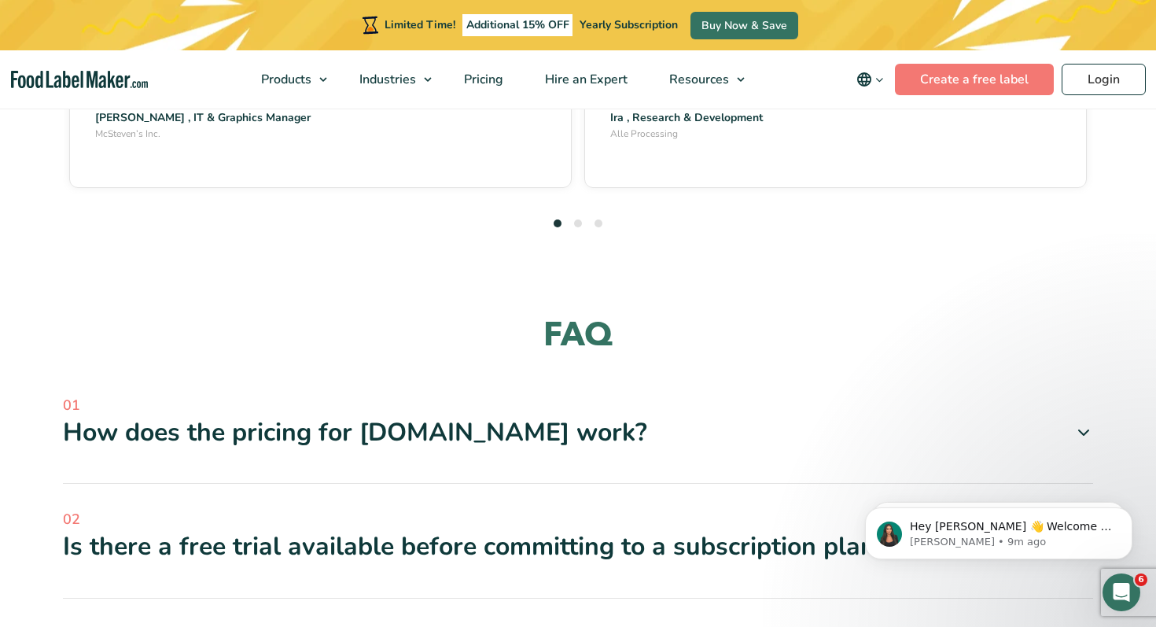
scroll to position [4490, 0]
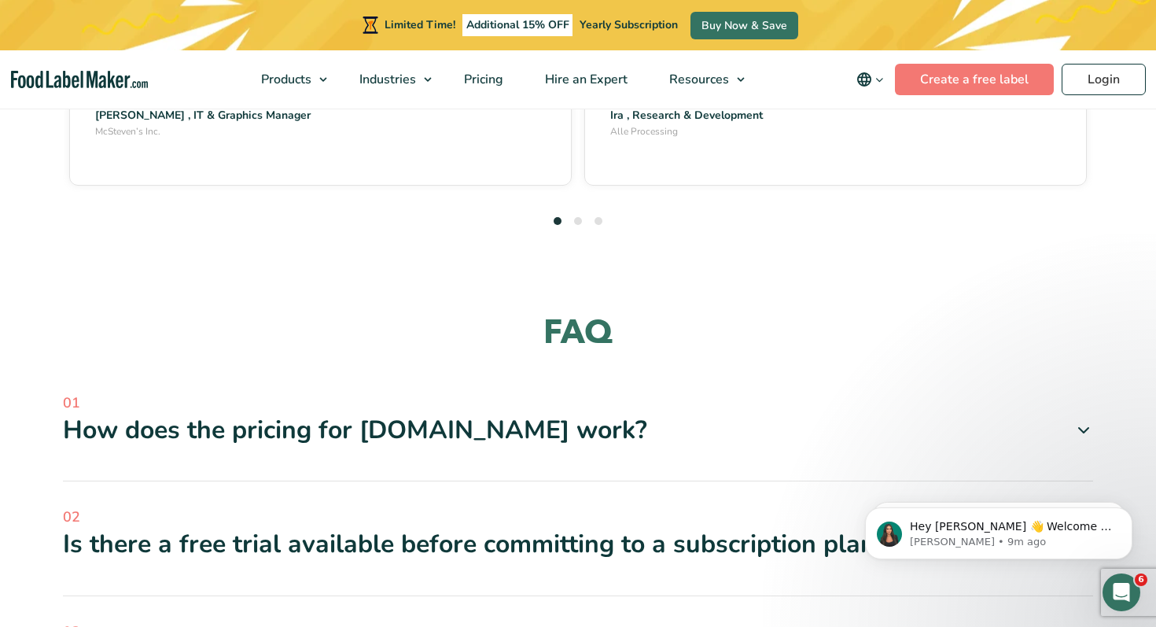
click at [816, 528] on div "Is there a free trial available before committing to a subscription plan?" at bounding box center [578, 544] width 1030 height 33
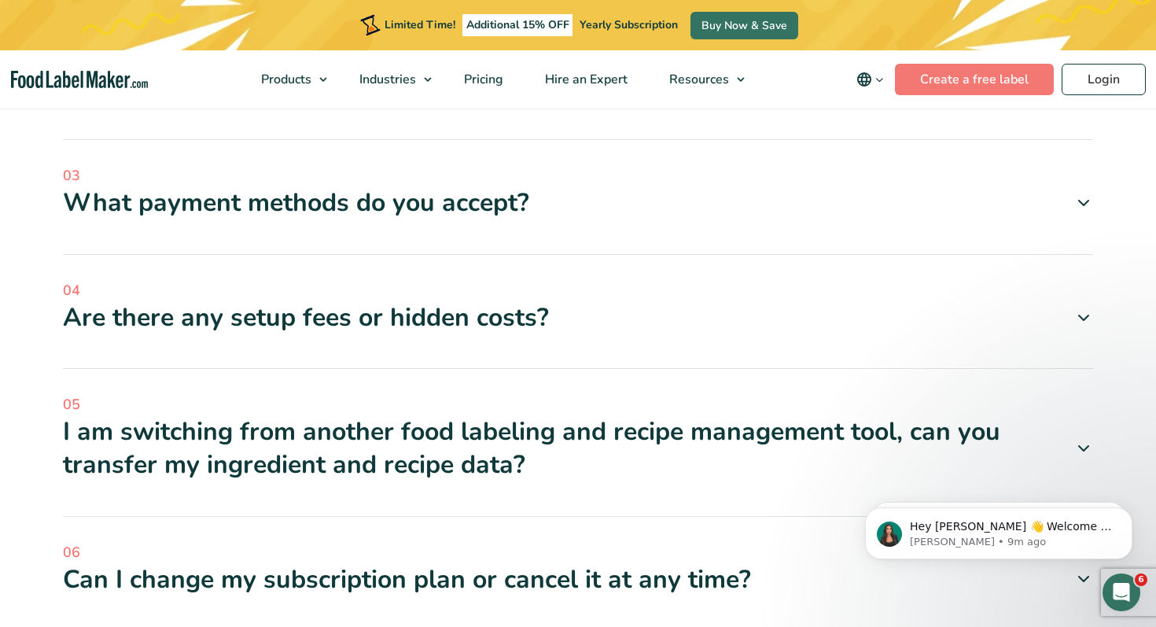
scroll to position [5058, 0]
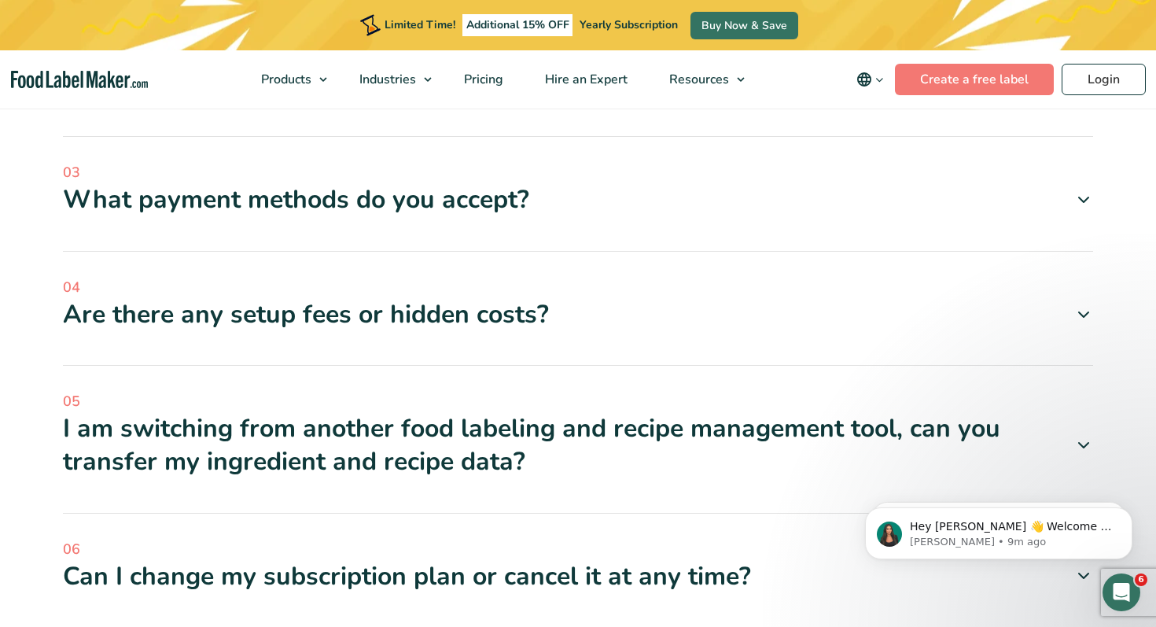
click at [666, 277] on div "04 Are there any setup fees or hidden costs? No, there are no setup fees associ…" at bounding box center [578, 322] width 1030 height 90
click at [1045, 298] on div "Are there any setup fees or hidden costs?" at bounding box center [578, 314] width 1030 height 33
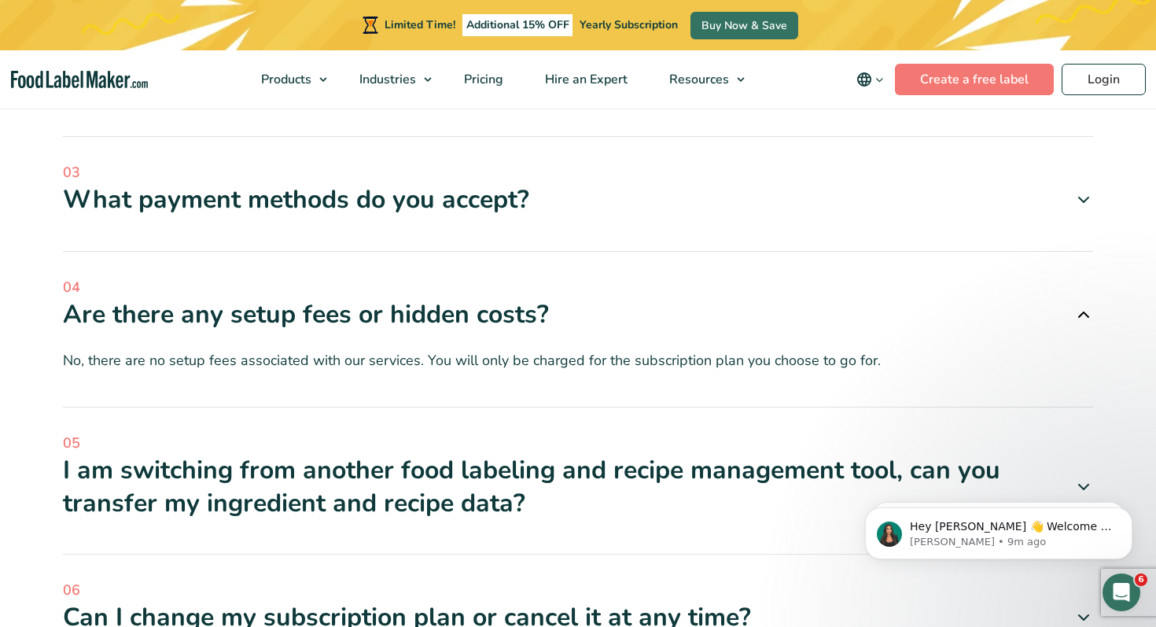
scroll to position [5091, 0]
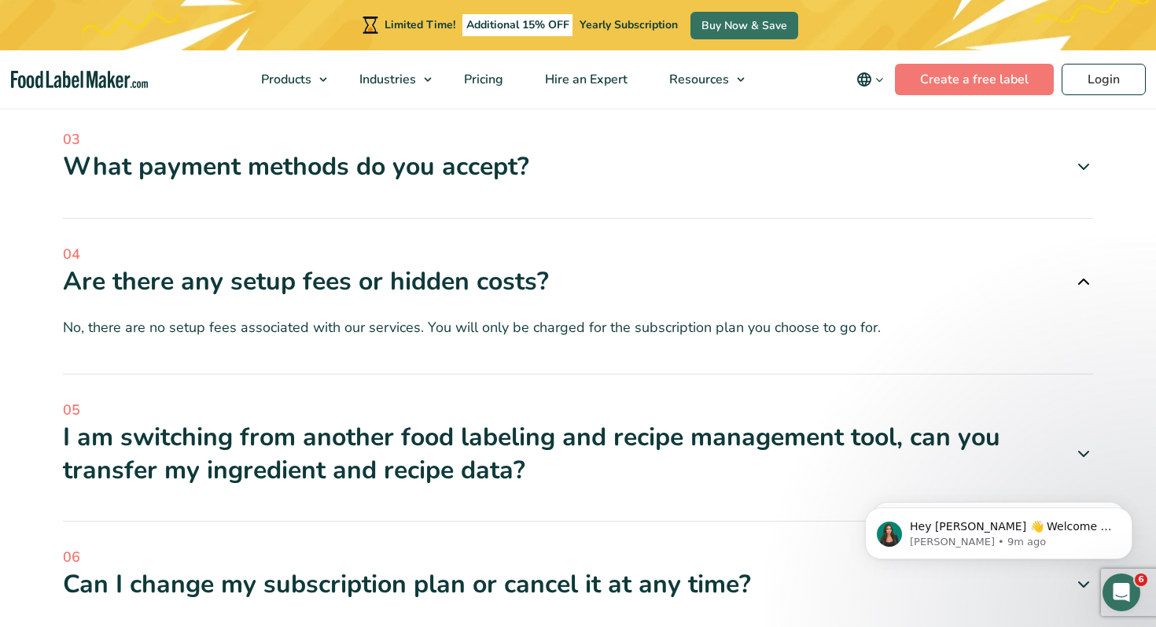
click at [1060, 421] on div "I am switching from another food labeling and recipe management tool, can you t…" at bounding box center [578, 453] width 1030 height 65
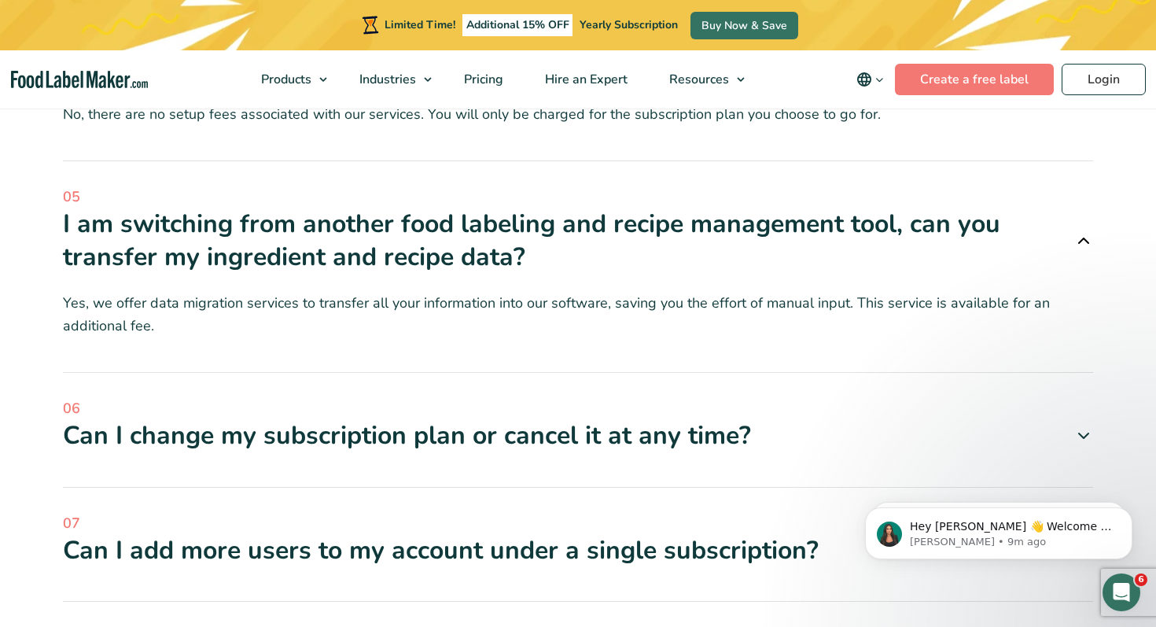
scroll to position [5310, 0]
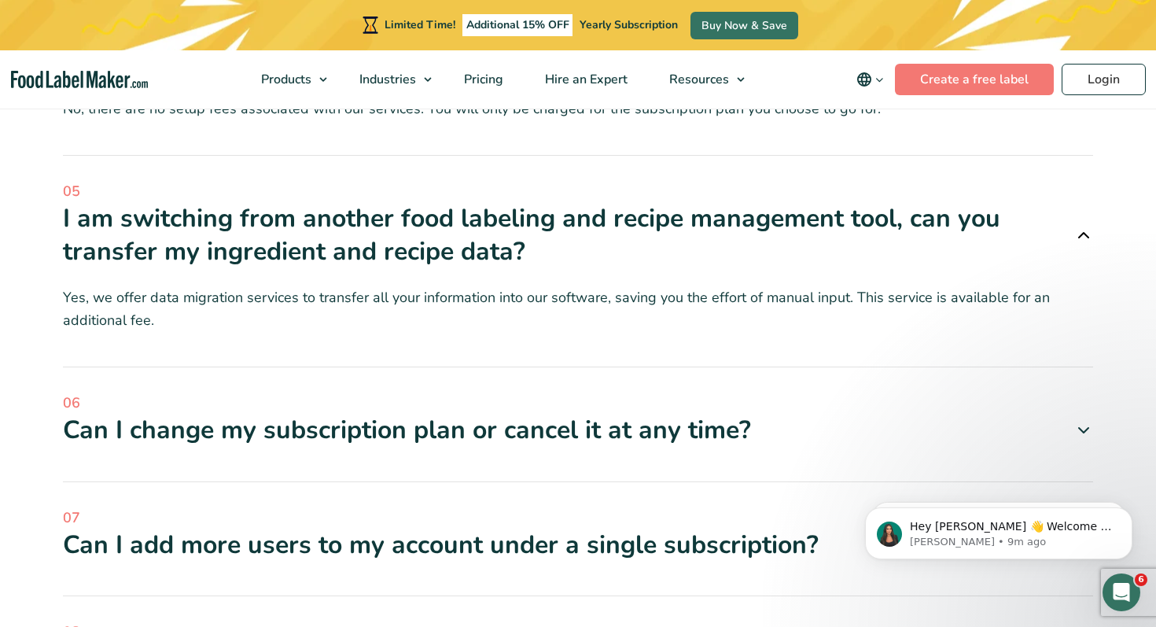
click at [1060, 414] on div "Can I change my subscription plan or cancel it at any time?" at bounding box center [578, 430] width 1030 height 33
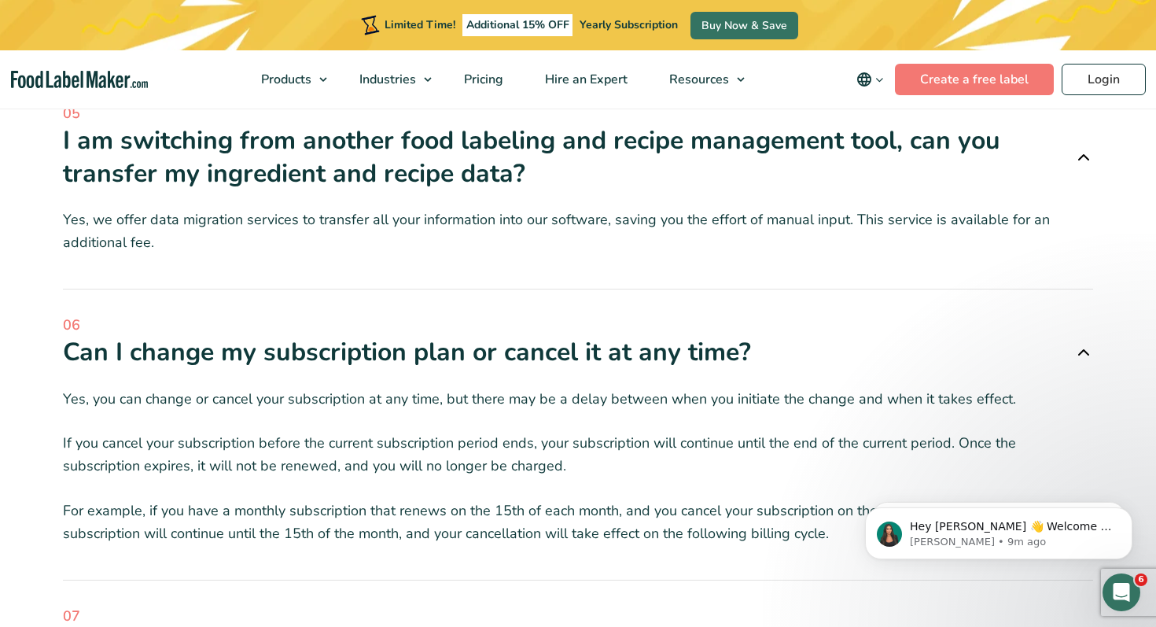
scroll to position [5494, 0]
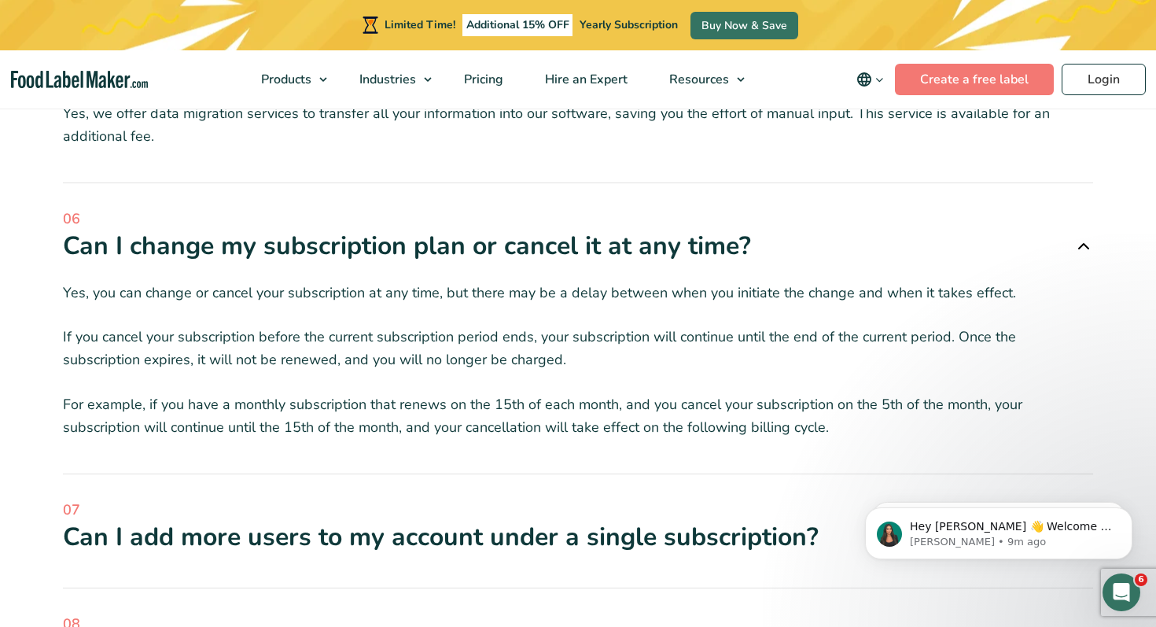
click at [1067, 527] on span at bounding box center [1078, 536] width 31 height 19
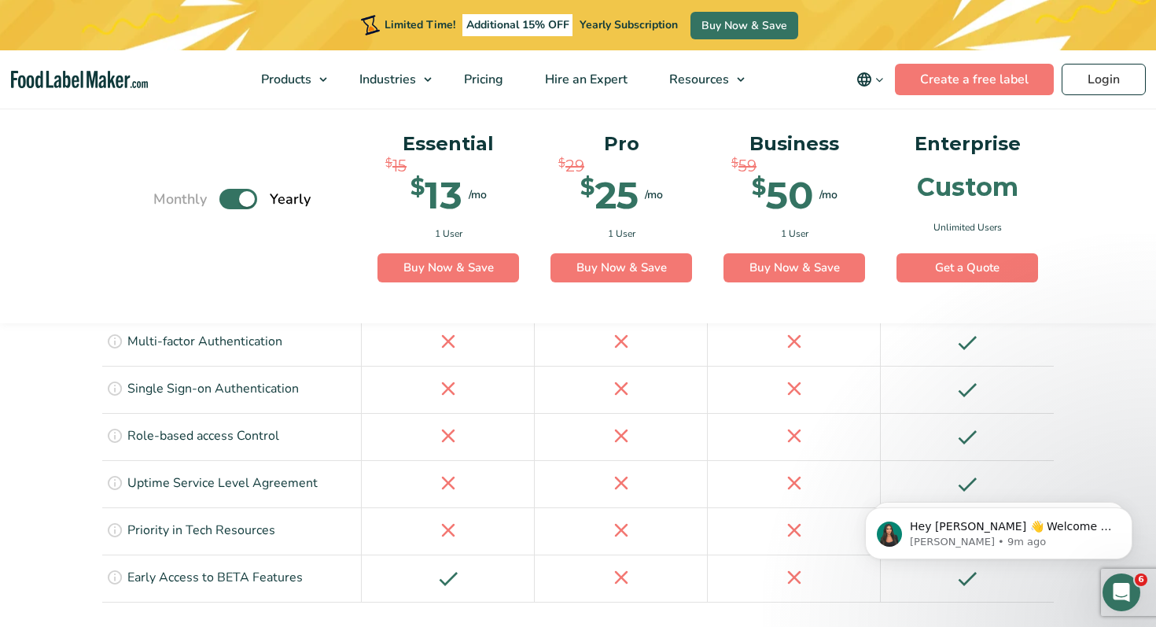
scroll to position [3398, 0]
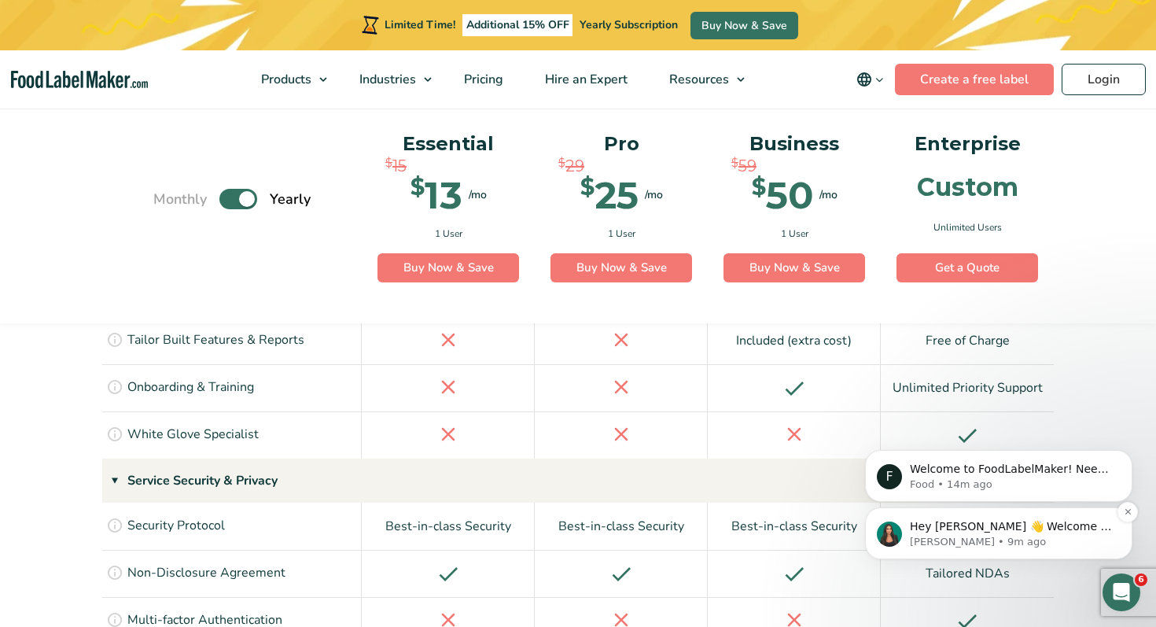
click at [1021, 538] on p "[PERSON_NAME] • 9m ago" at bounding box center [1011, 542] width 203 height 14
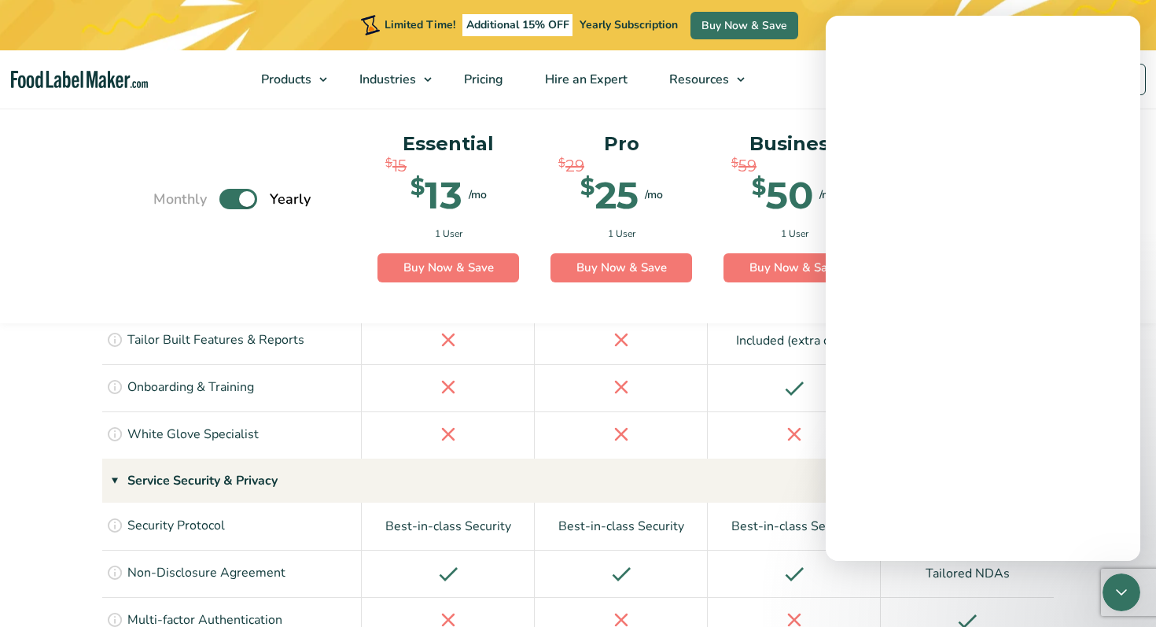
scroll to position [0, 0]
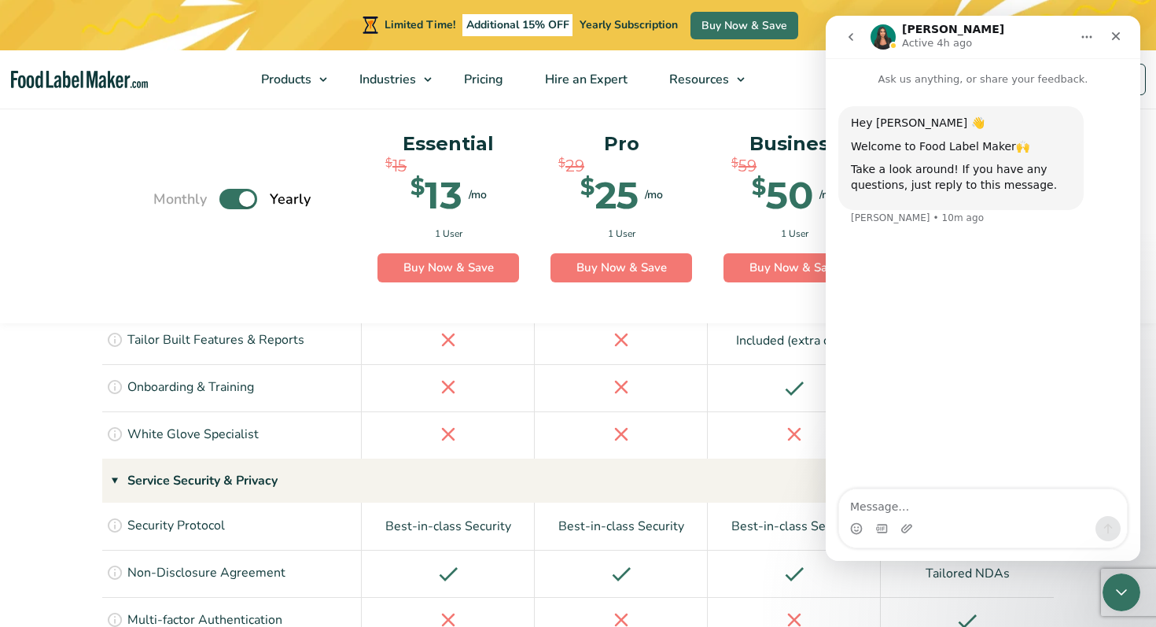
click at [1026, 520] on div "Intercom messenger" at bounding box center [983, 528] width 288 height 25
click at [1026, 503] on textarea "Message…" at bounding box center [983, 502] width 288 height 27
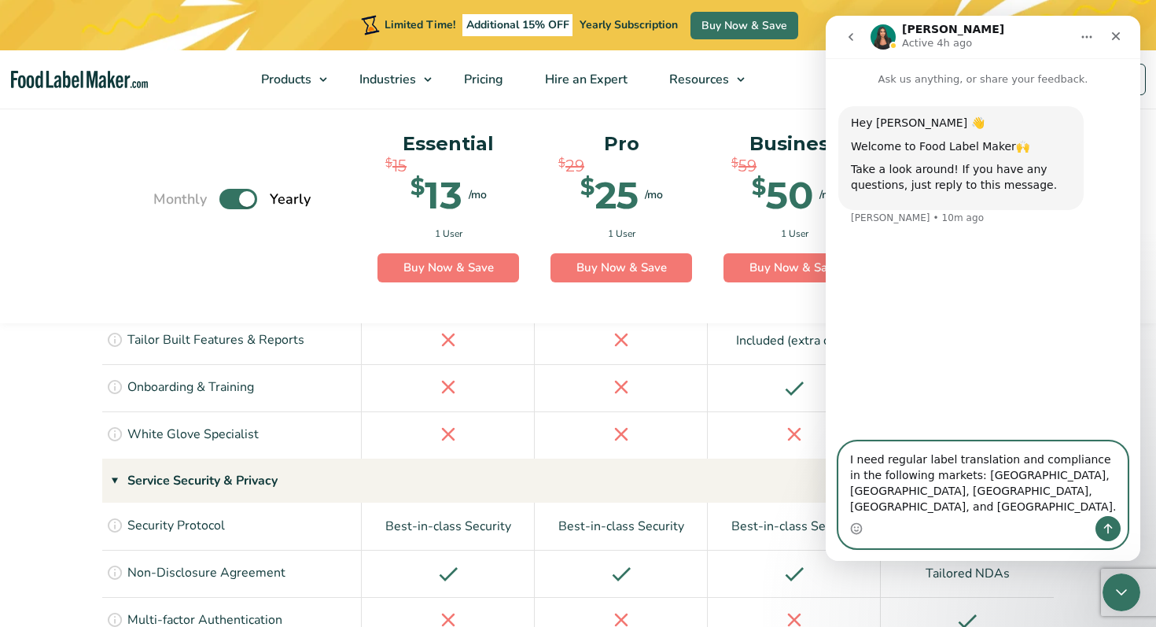
click at [986, 490] on textarea "I need regular label translation and compliance in the following markets: [GEOG…" at bounding box center [983, 479] width 288 height 74
drag, startPoint x: 930, startPoint y: 507, endPoint x: 837, endPoint y: 508, distance: 93.6
click at [837, 508] on div "I need regular label translation and compliance in the following markets: [GEOG…" at bounding box center [983, 494] width 315 height 107
click at [964, 510] on textarea "I need regular label translation and compliance in the following markets: [GEOG…" at bounding box center [983, 479] width 288 height 74
drag, startPoint x: 980, startPoint y: 507, endPoint x: 945, endPoint y: 512, distance: 35.0
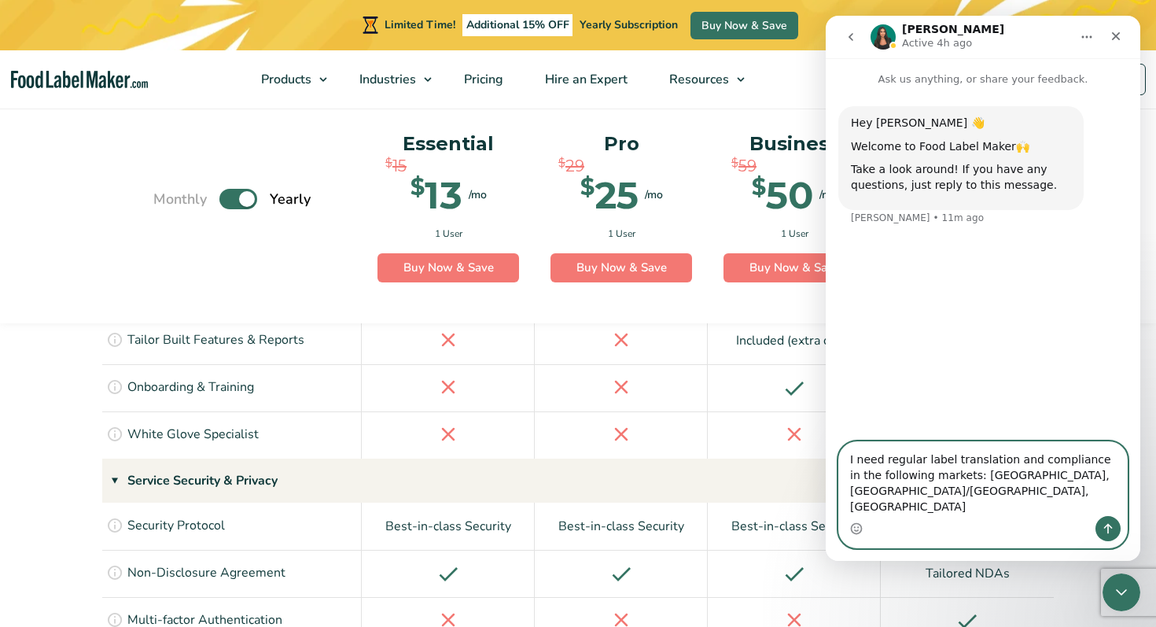
click at [945, 512] on textarea "I need regular label translation and compliance in the following markets: [GEOG…" at bounding box center [983, 479] width 288 height 74
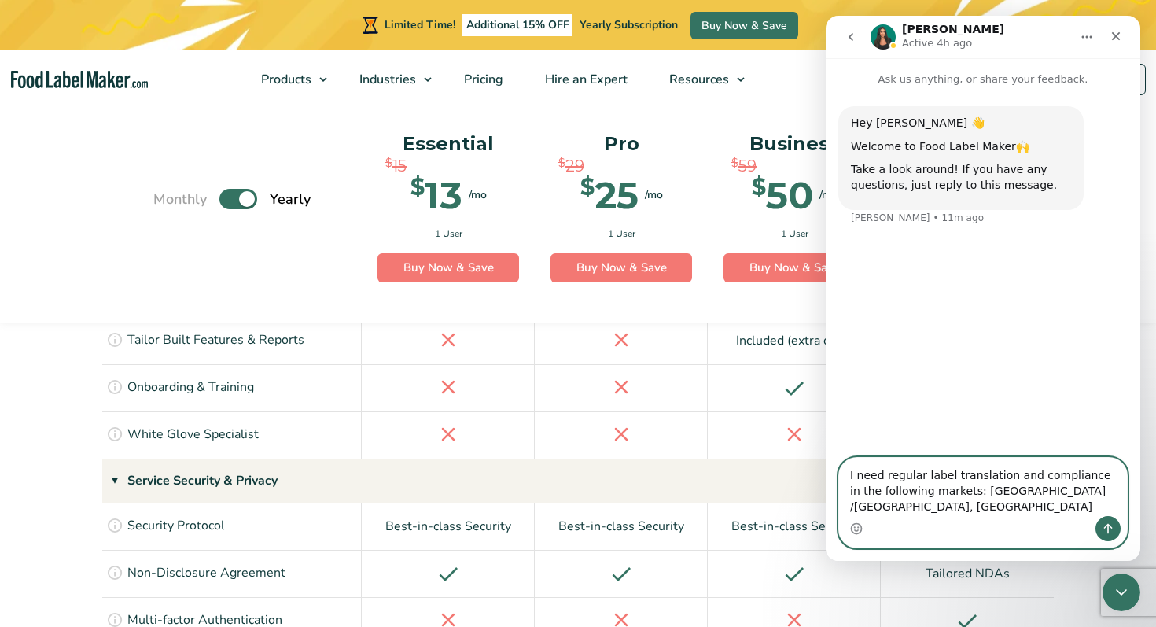
click at [965, 507] on textarea "I need regular label translation and compliance in the following markets: [GEOG…" at bounding box center [983, 487] width 288 height 58
click at [1104, 504] on textarea "I need regular label translation and compliance in the following markets: [GEOG…" at bounding box center [983, 487] width 288 height 58
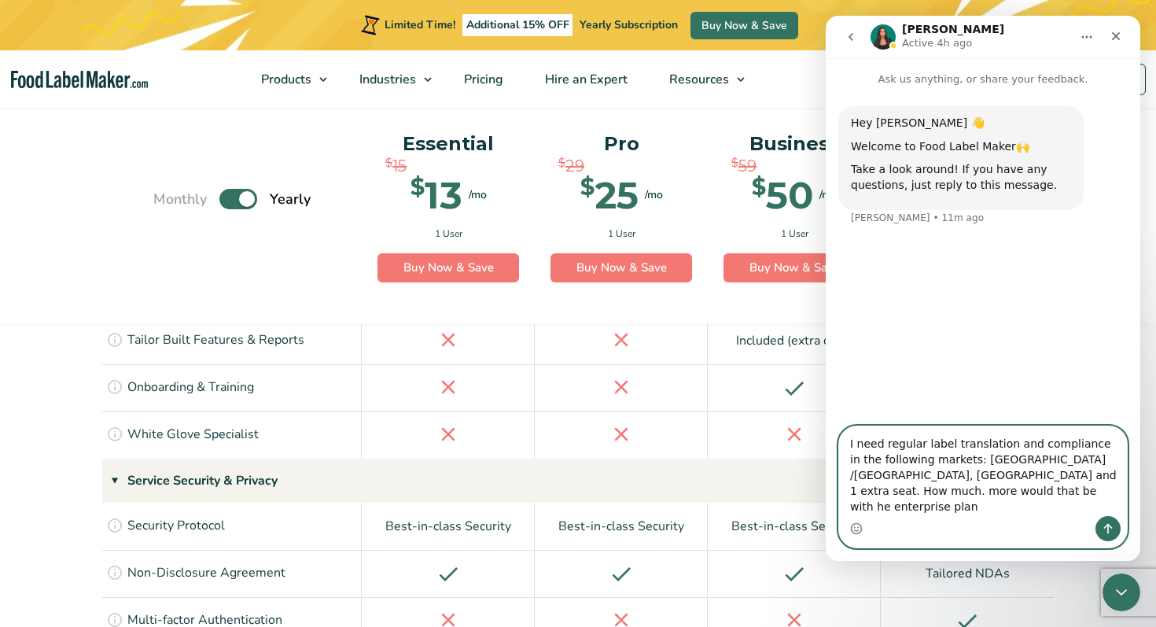
click at [1006, 460] on textarea "I need regular label translation and compliance in the following markets: [GEOG…" at bounding box center [983, 471] width 288 height 90
click at [875, 490] on textarea "I need regular label translations and compliance in the following markets: [GEO…" at bounding box center [983, 471] width 288 height 90
click at [857, 509] on textarea "I need regular label translations and compliance in the following markets: [GEO…" at bounding box center [983, 471] width 288 height 90
click at [871, 505] on textarea "I need regular label translations and compliance in the following markets: [GEO…" at bounding box center [983, 471] width 288 height 90
click at [861, 505] on textarea "I need regular label translations and compliance in the following markets: [GEO…" at bounding box center [983, 471] width 288 height 90
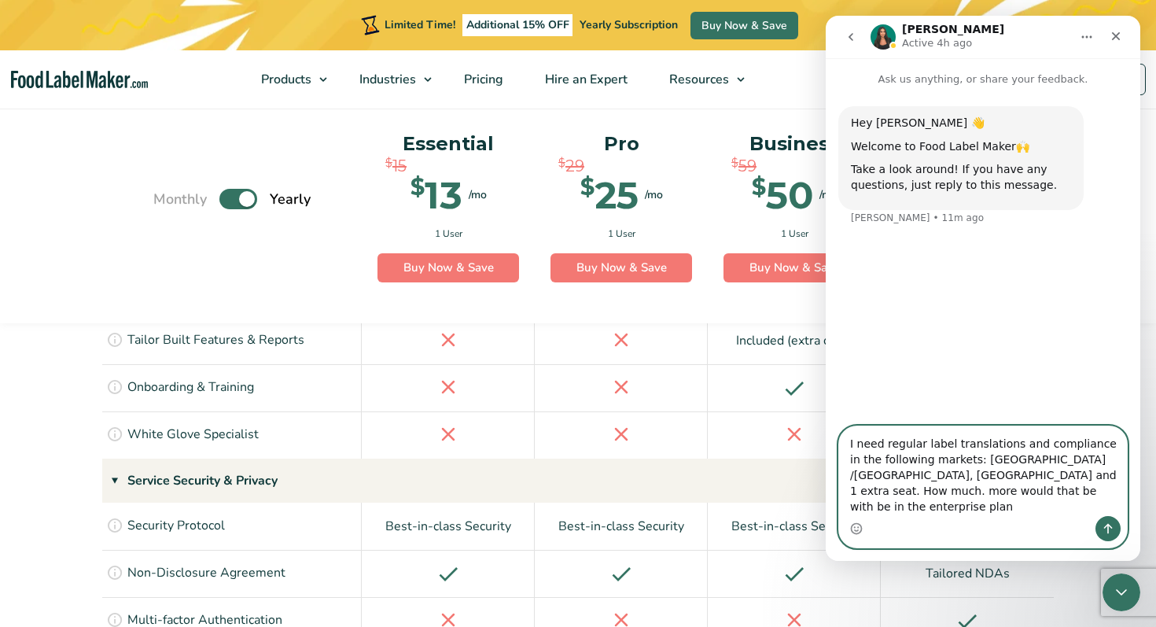
click at [1113, 477] on textarea "I need regular label translations and compliance in the following markets: [GEO…" at bounding box center [983, 471] width 288 height 90
click at [986, 477] on textarea "I need regular label translations and compliance in the following markets: [GEO…" at bounding box center [983, 471] width 288 height 90
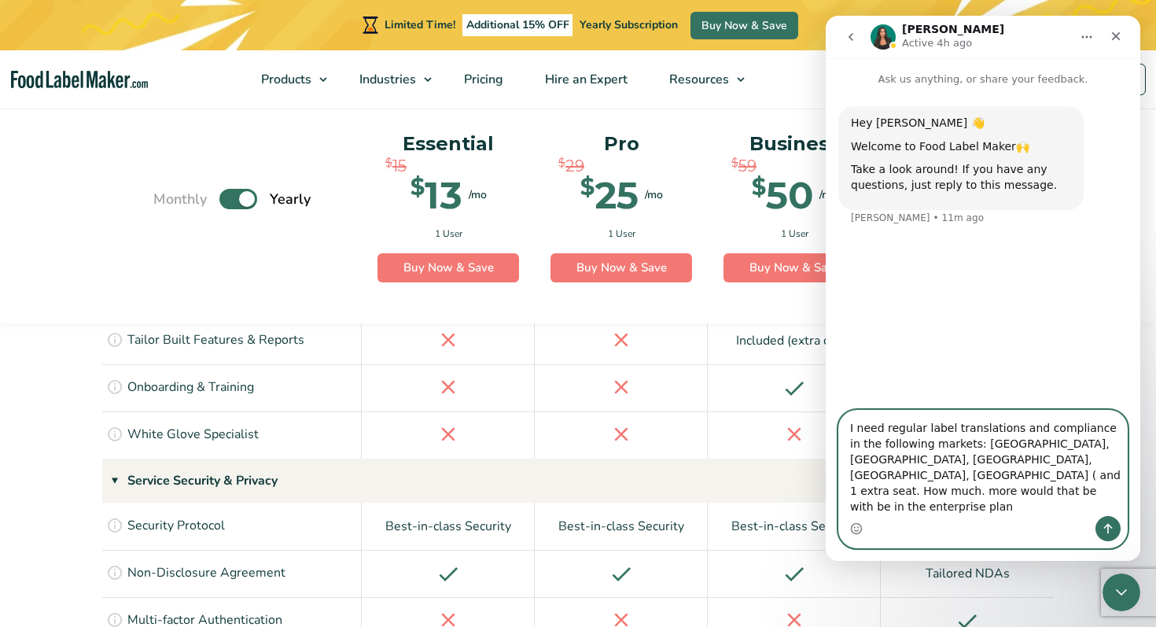
click at [1089, 508] on textarea "I need regular label translations and compliance in the following markets: [GEO…" at bounding box center [983, 463] width 288 height 105
type textarea "I need regular label translations and compliance in the following markets: [GEO…"
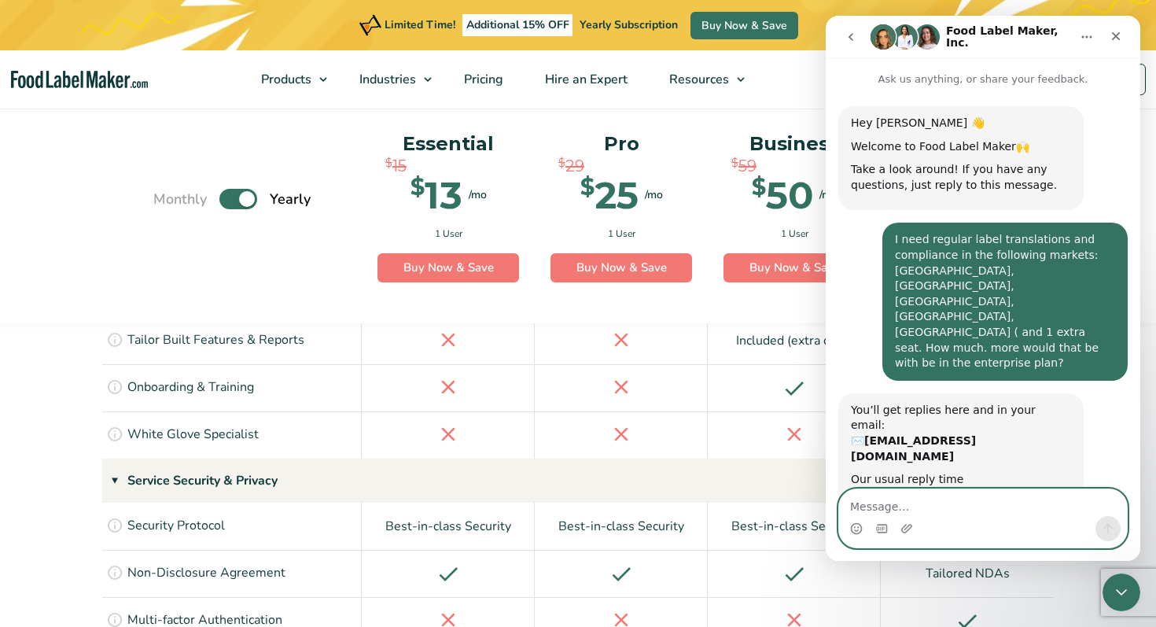
scroll to position [7, 0]
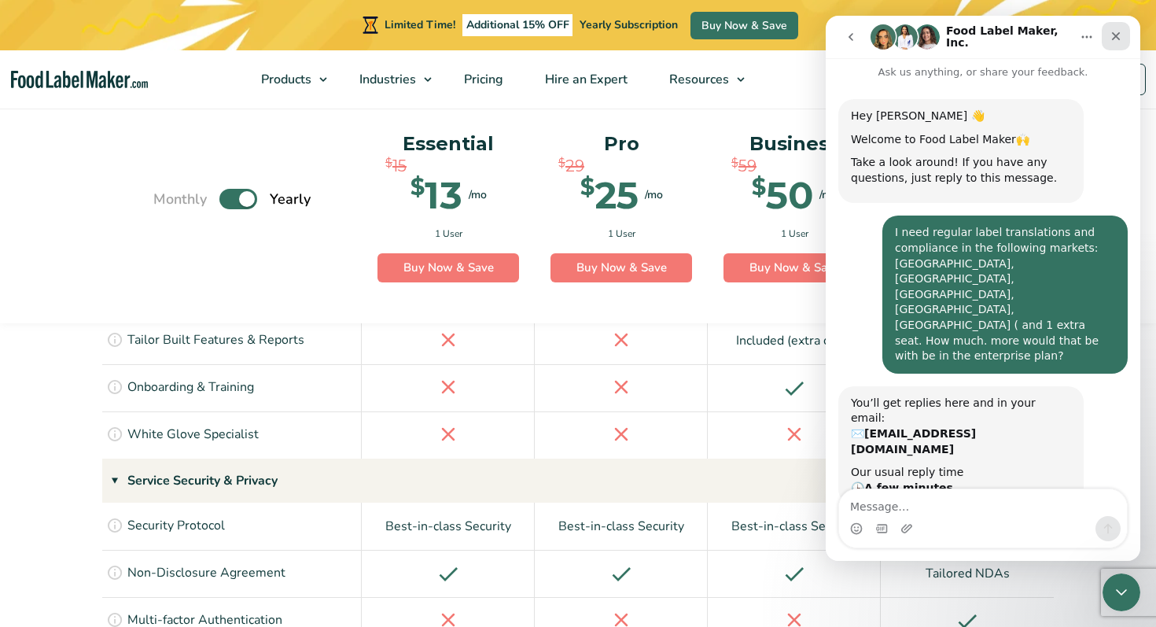
click at [1118, 32] on icon "Close" at bounding box center [1116, 36] width 13 height 13
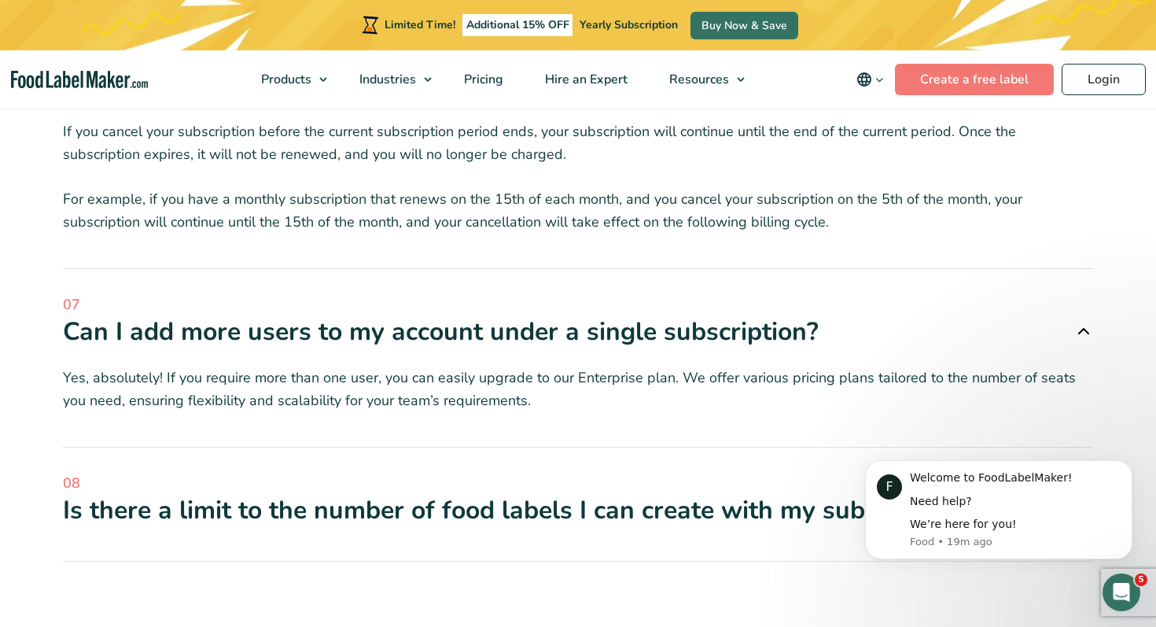
scroll to position [5739, 0]
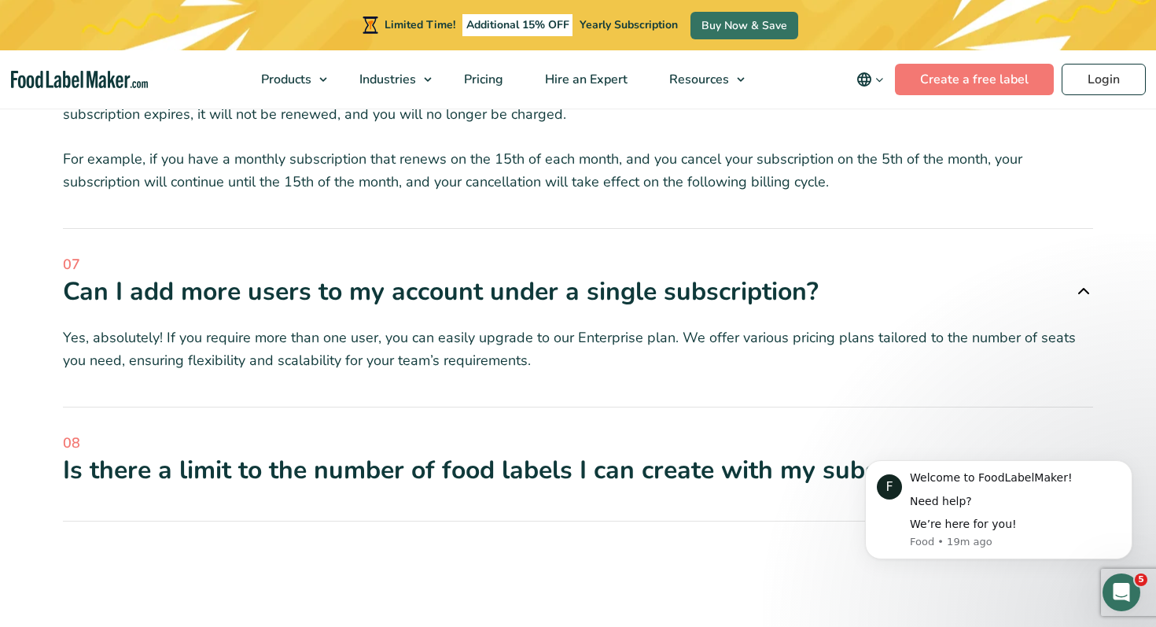
click at [860, 72] on icon "main navigation" at bounding box center [864, 79] width 19 height 19
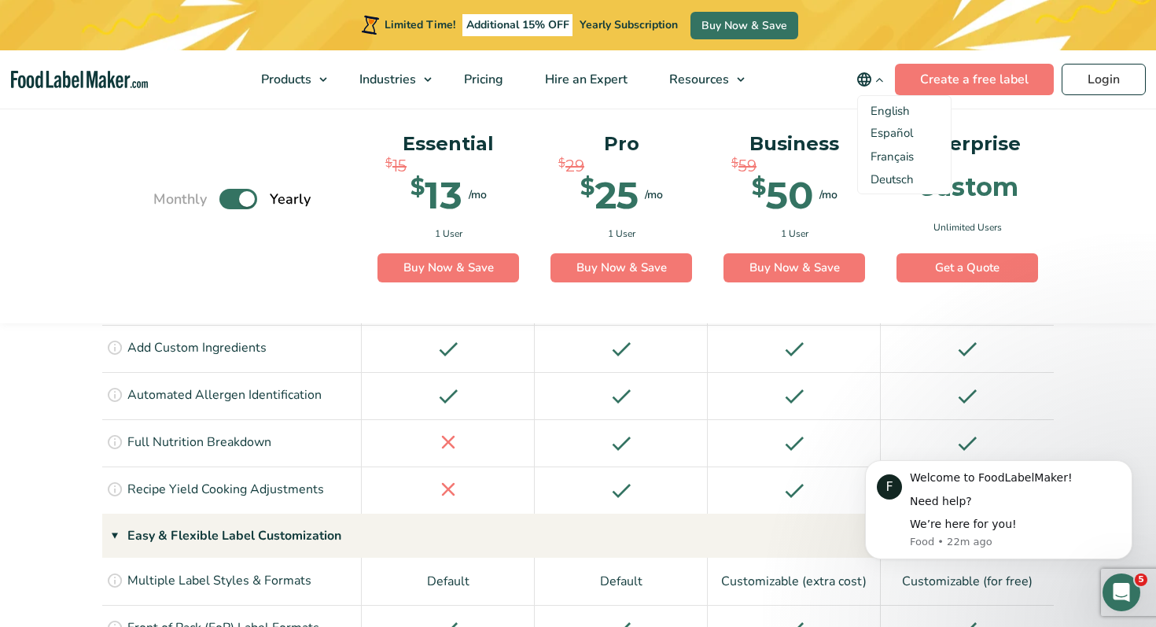
scroll to position [1509, 0]
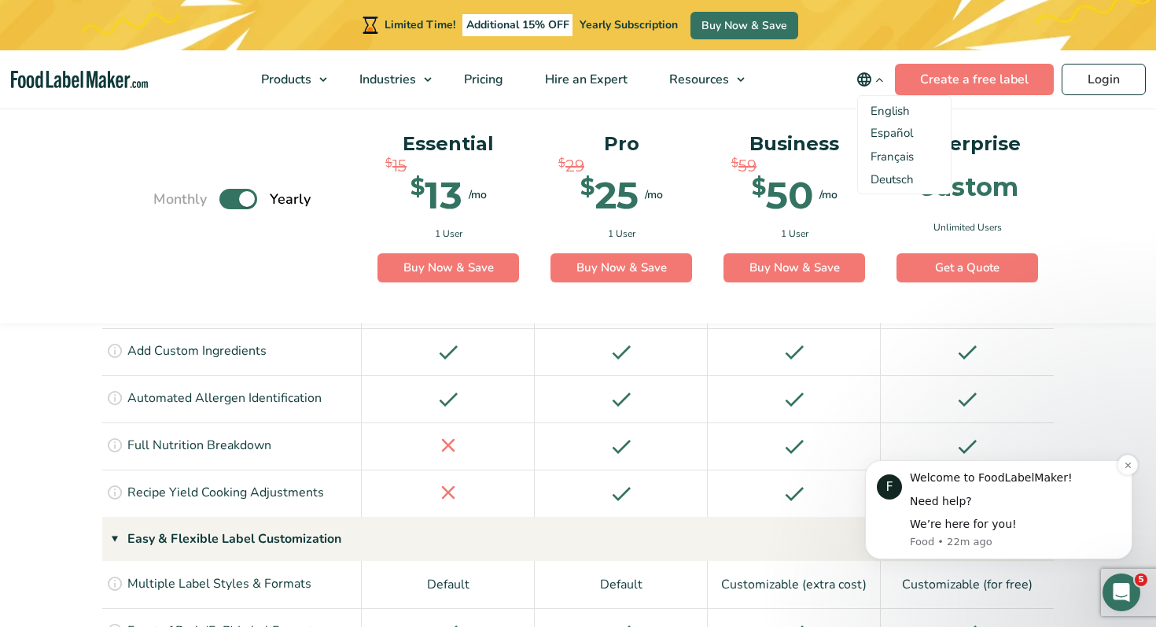
click at [986, 495] on div "Need help?" at bounding box center [1015, 502] width 211 height 16
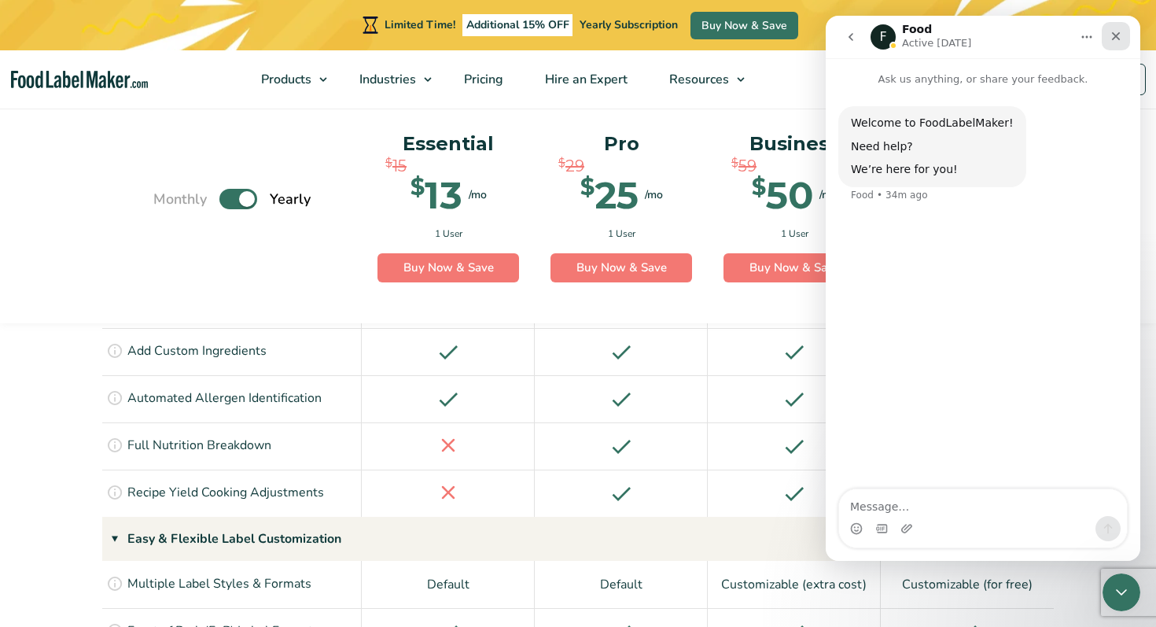
click at [1109, 39] on div "Close" at bounding box center [1116, 36] width 28 height 28
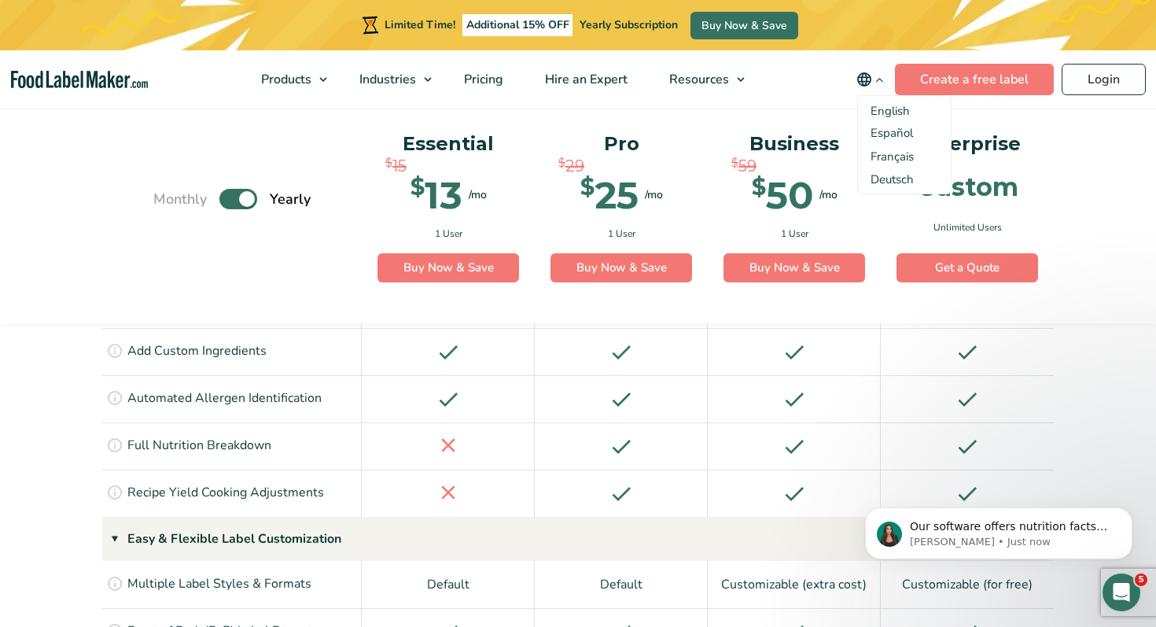
scroll to position [0, 0]
